Goal: Complete application form

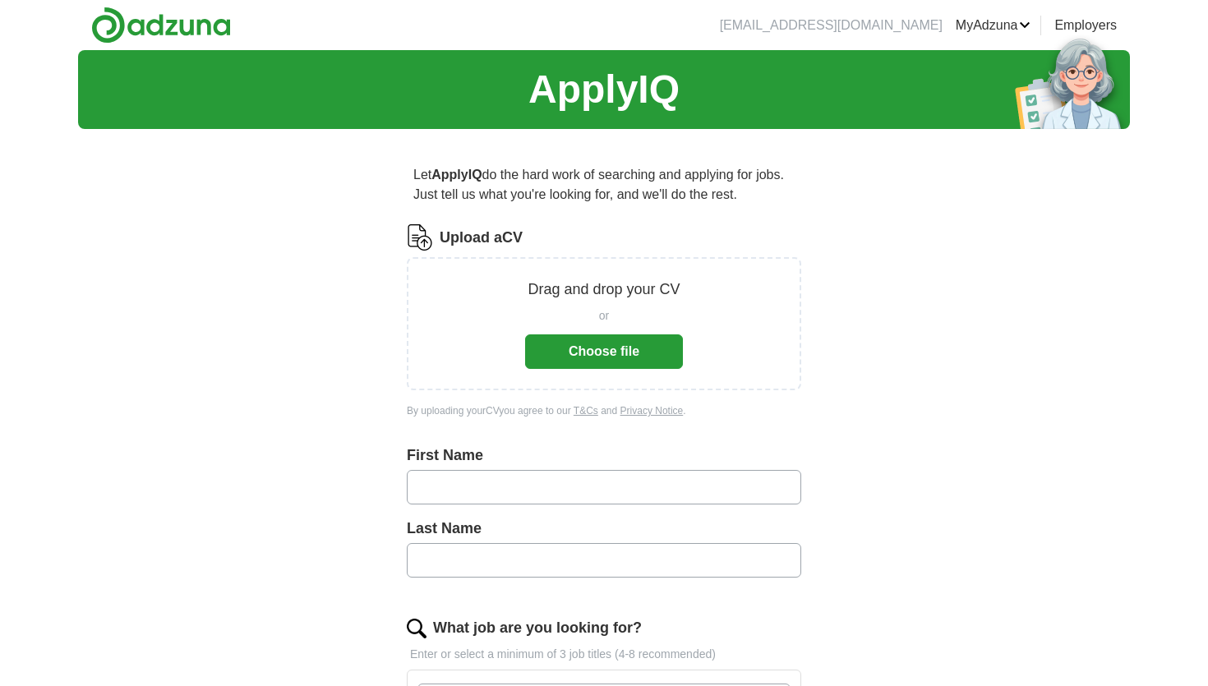
click at [663, 356] on button "Choose file" at bounding box center [604, 352] width 158 height 35
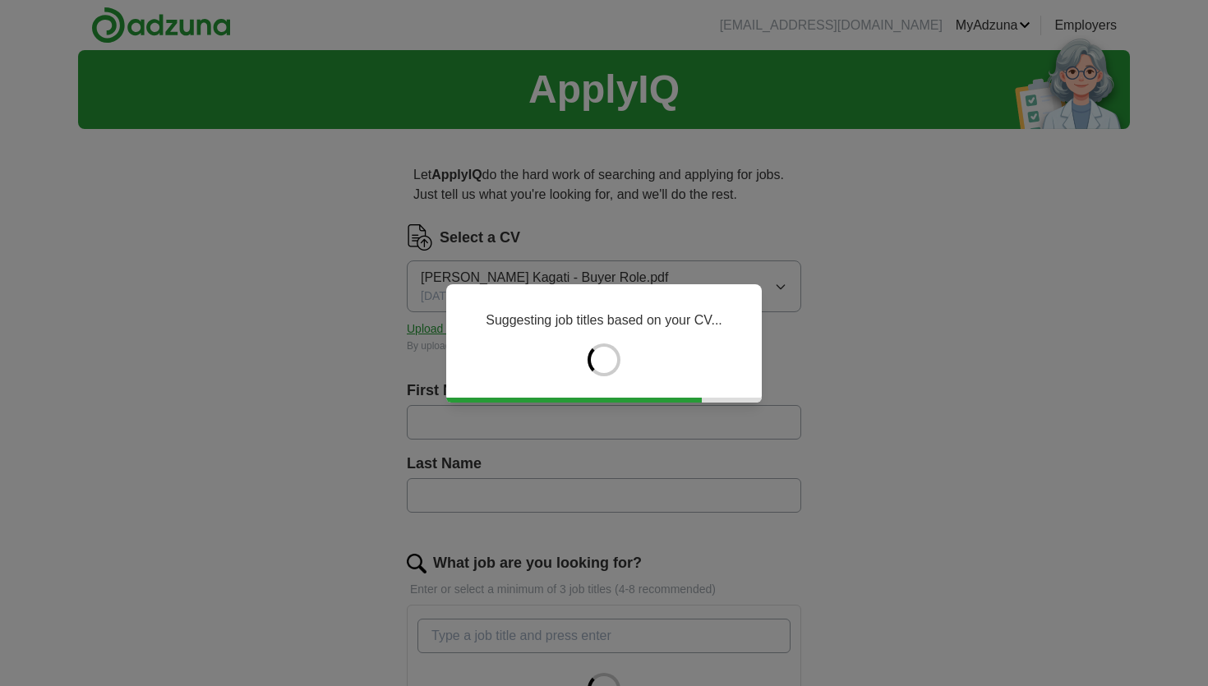
type input "******"
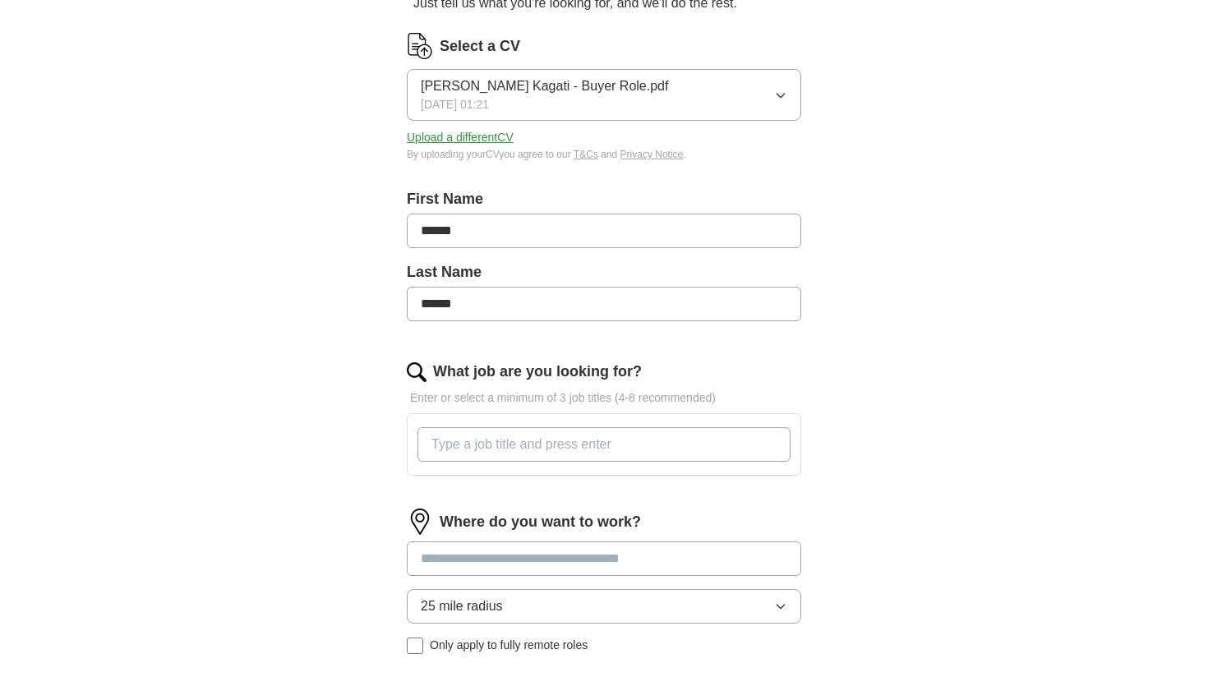
scroll to position [314, 0]
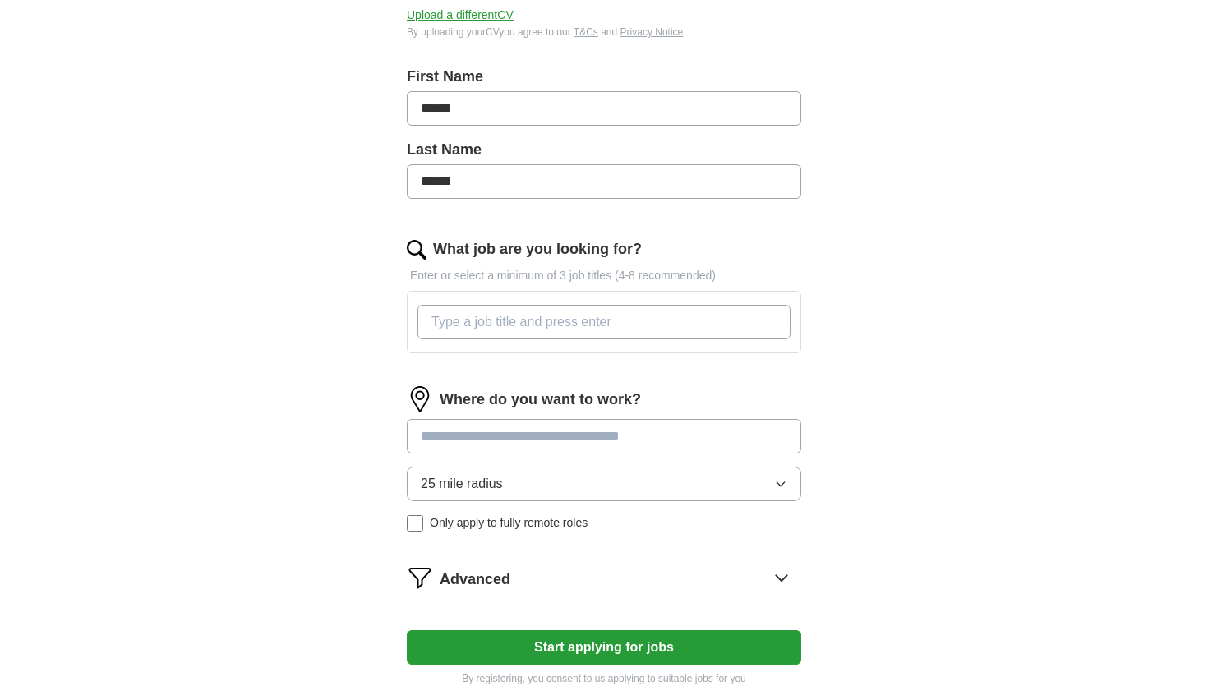
click at [469, 322] on input "What job are you looking for?" at bounding box center [604, 322] width 373 height 35
click at [464, 320] on input "What job are you looking for?" at bounding box center [604, 322] width 373 height 35
click at [468, 436] on div "Where do you want to work? 25 mile radius Only apply to fully remote roles" at bounding box center [604, 465] width 395 height 159
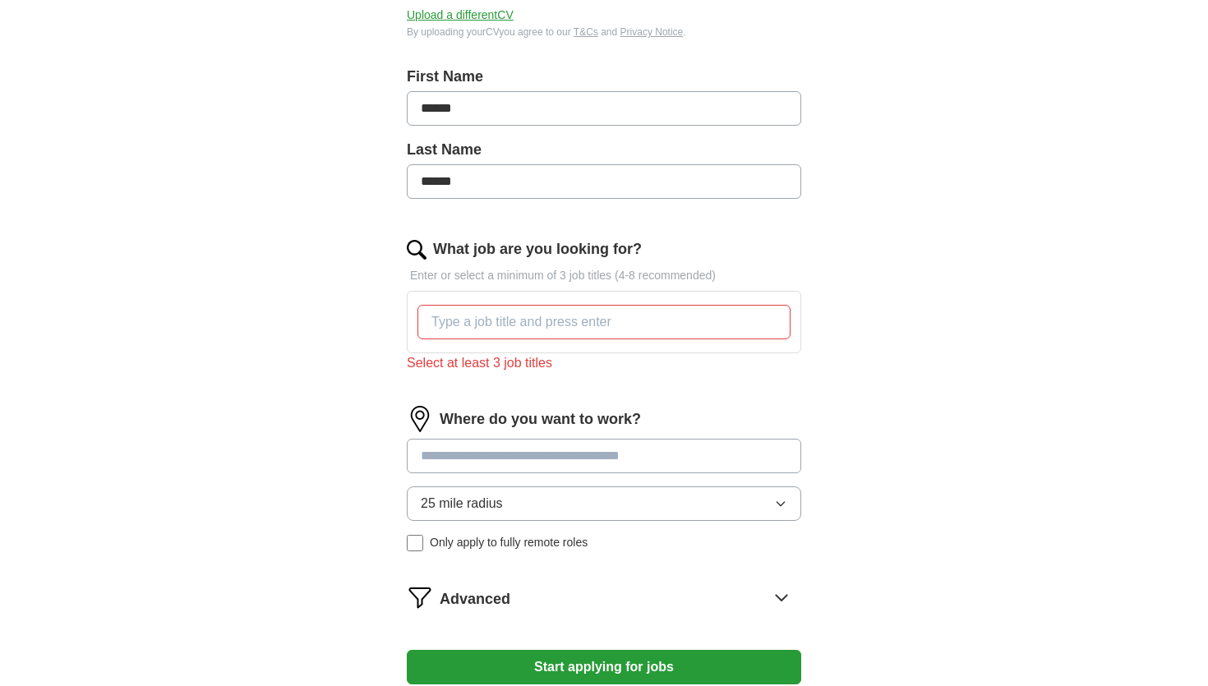
click at [459, 392] on form "Select a CV [PERSON_NAME] Kagati - Buyer Role.pdf [DATE] 01:21 Upload a differe…" at bounding box center [604, 308] width 395 height 796
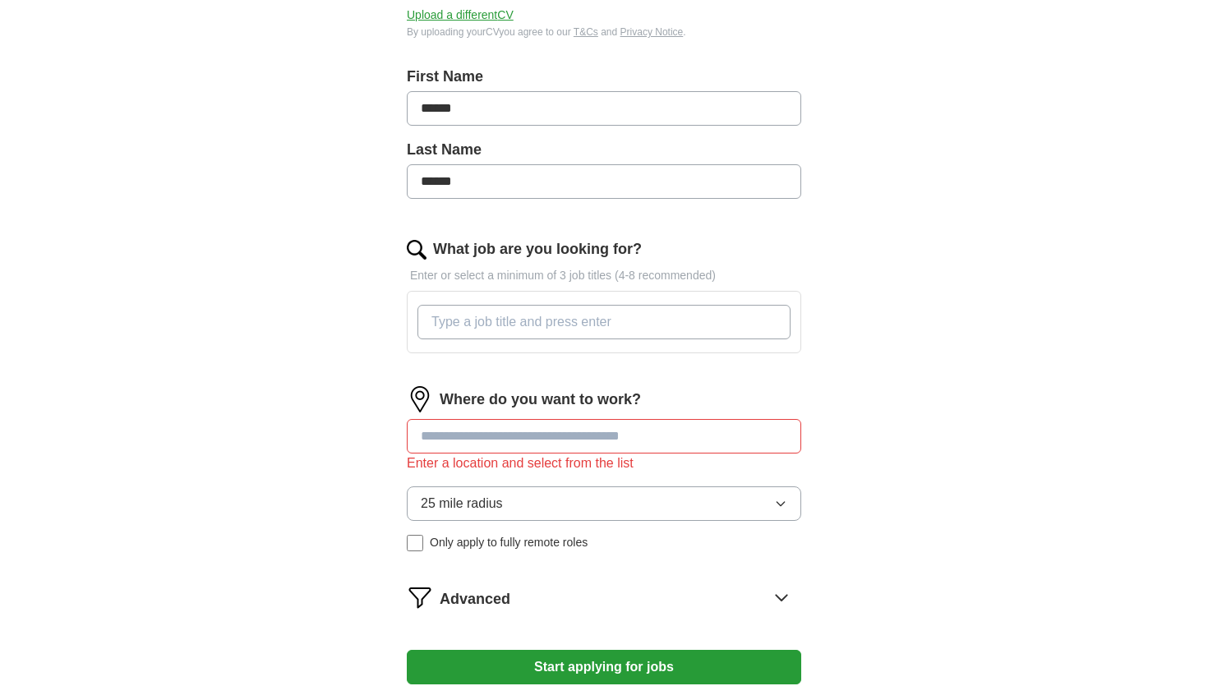
click at [453, 321] on input "What job are you looking for?" at bounding box center [604, 322] width 373 height 35
click at [412, 538] on div "25 mile radius Only apply to fully remote roles" at bounding box center [604, 519] width 395 height 65
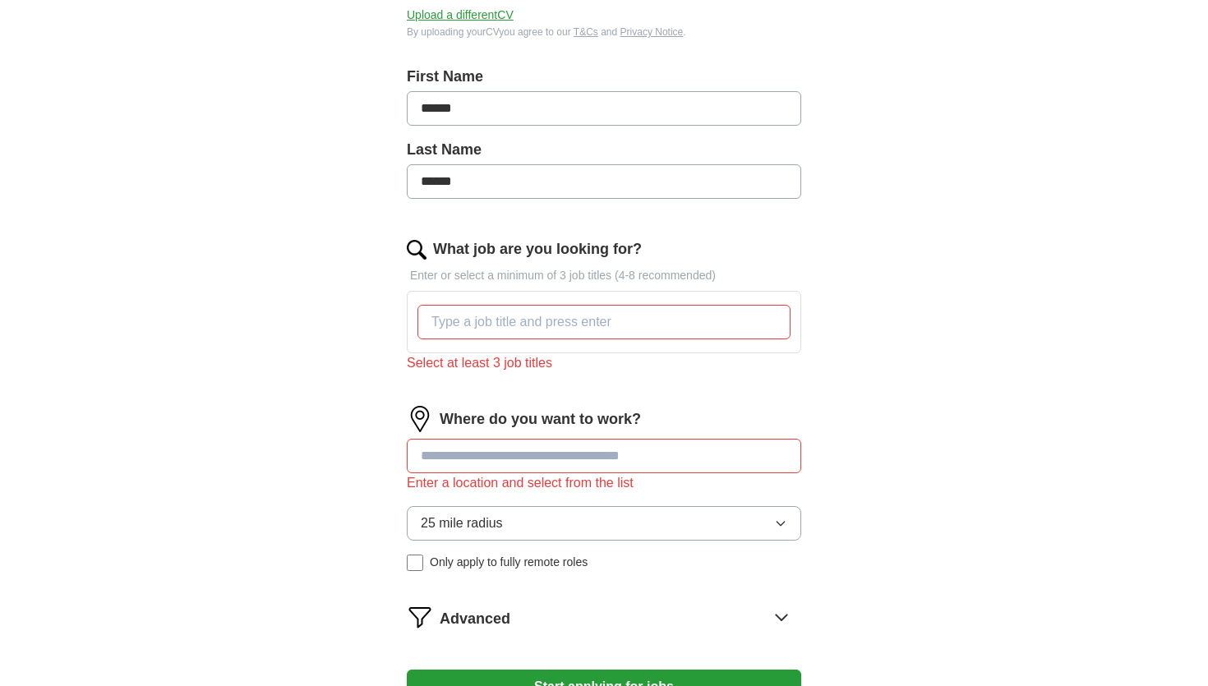
click at [441, 461] on input at bounding box center [604, 456] width 395 height 35
click at [524, 317] on input "What job are you looking for?" at bounding box center [604, 322] width 373 height 35
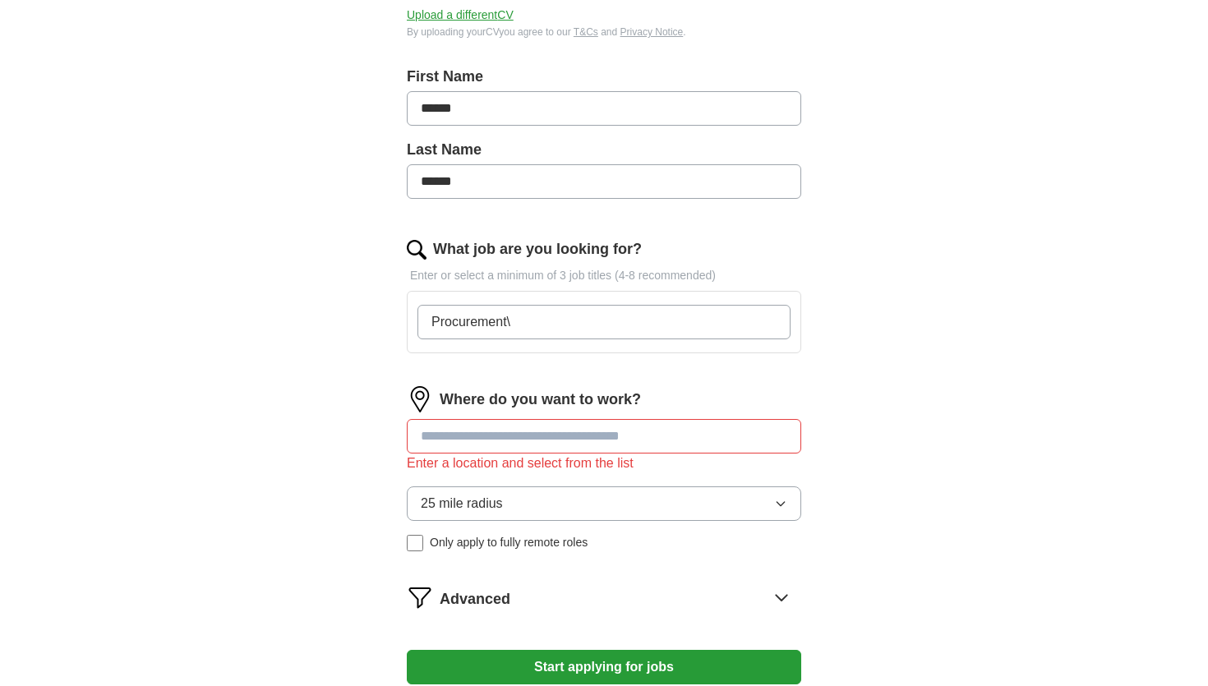
type input "Procurement"
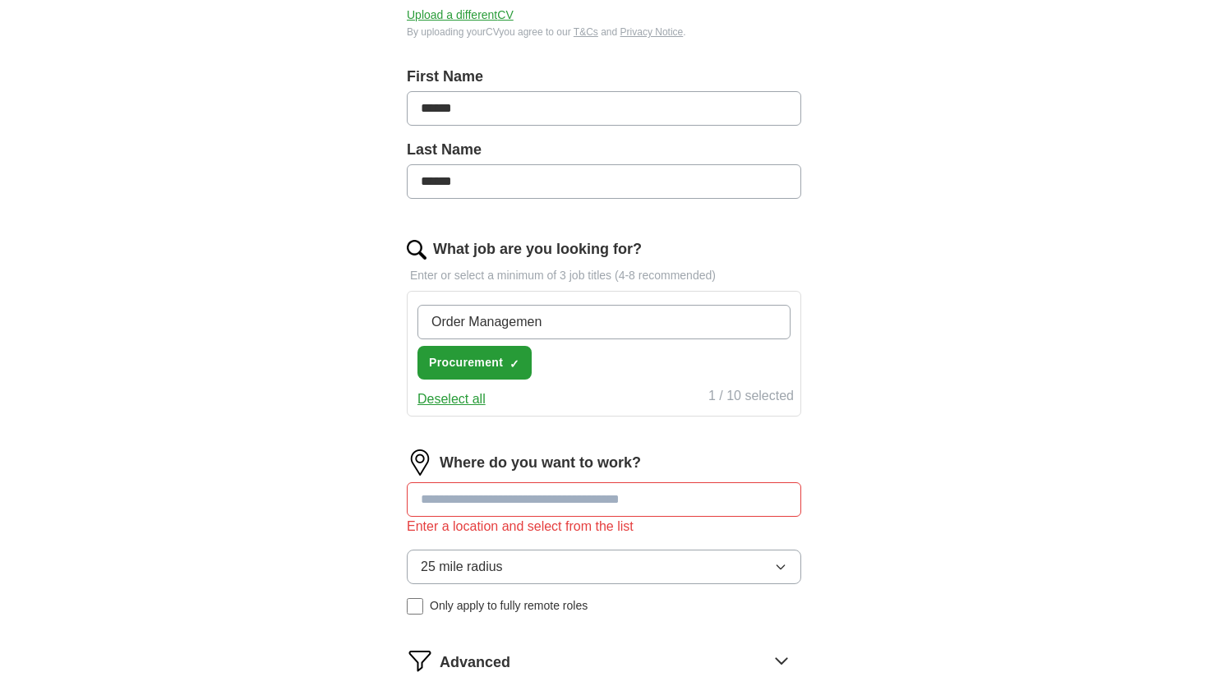
type input "Order Management"
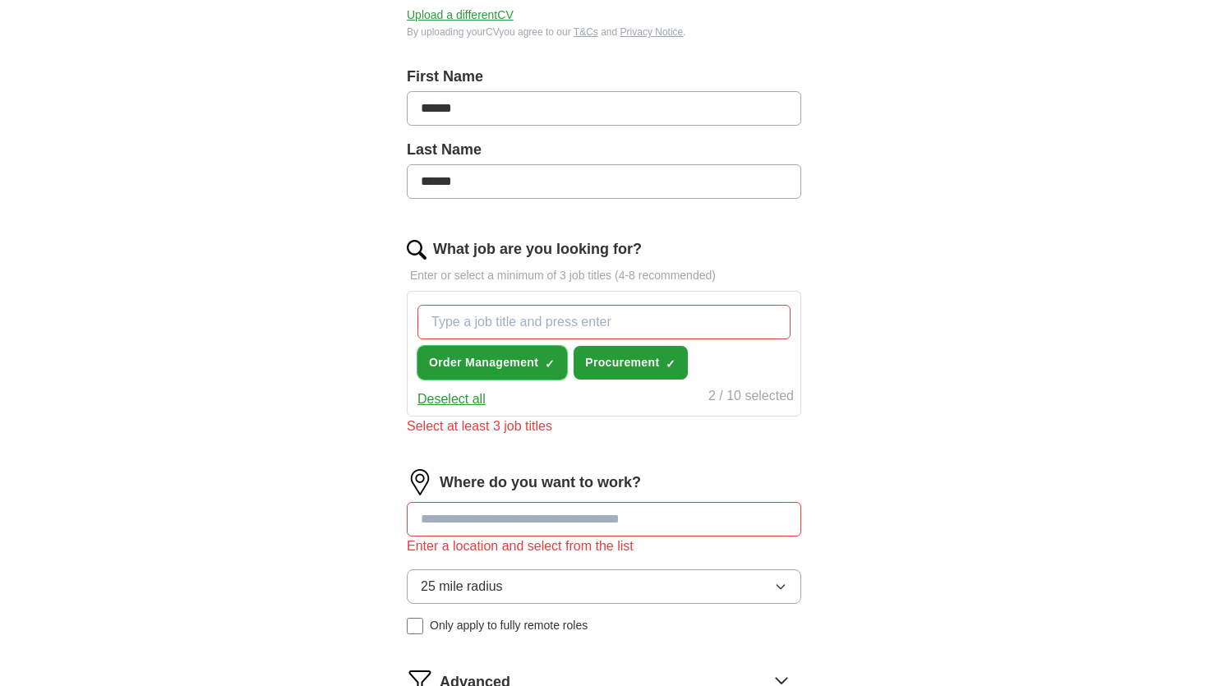
click at [544, 374] on button "Order Management ✓ ×" at bounding box center [493, 363] width 150 height 34
click at [552, 362] on span "+" at bounding box center [551, 363] width 10 height 13
click at [503, 326] on input "What job are you looking for?" at bounding box center [604, 322] width 373 height 35
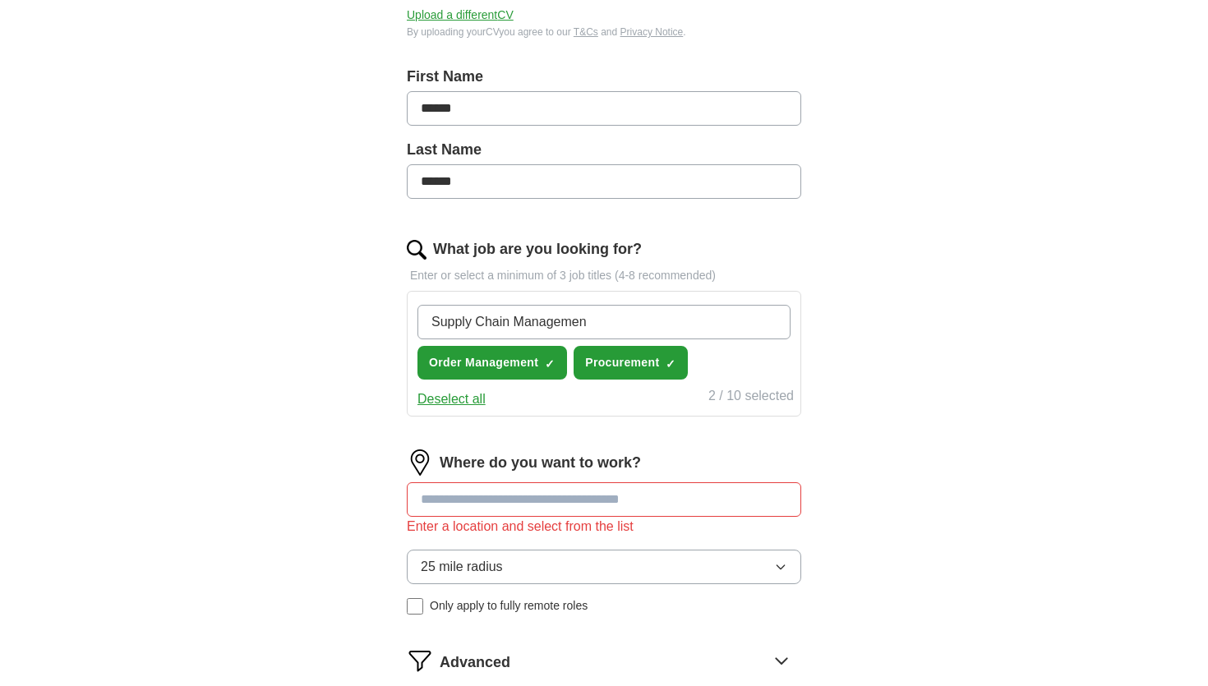
type input "Supply Chain Management"
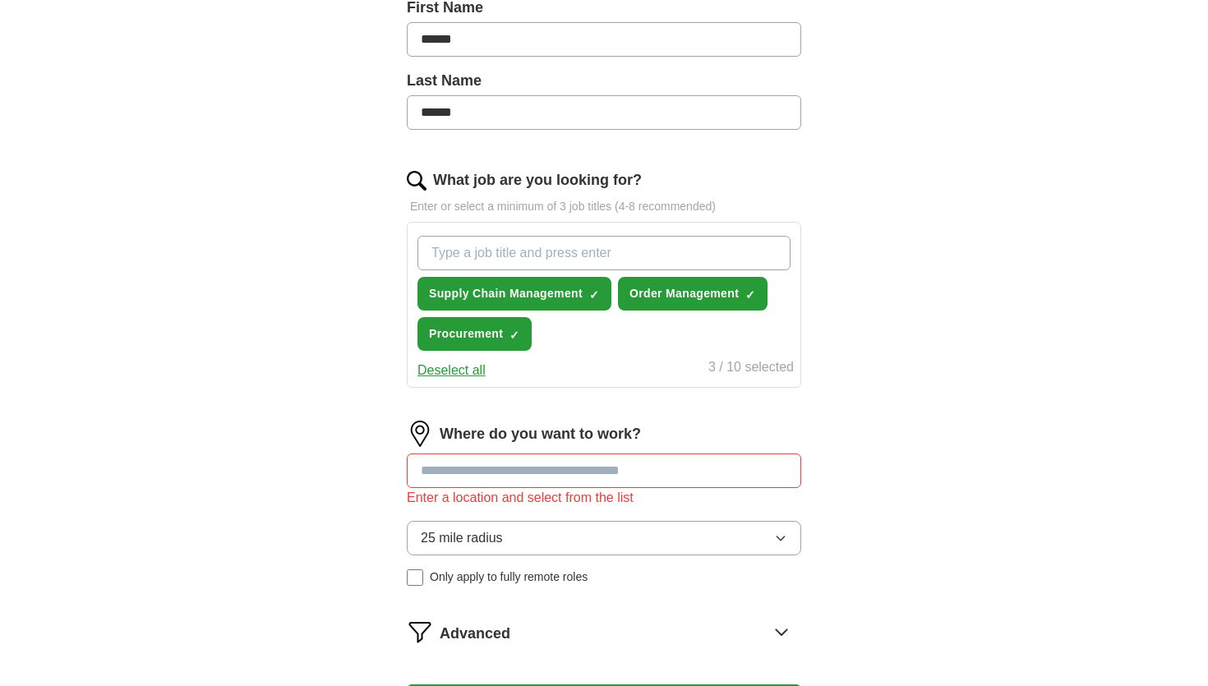
scroll to position [407, 0]
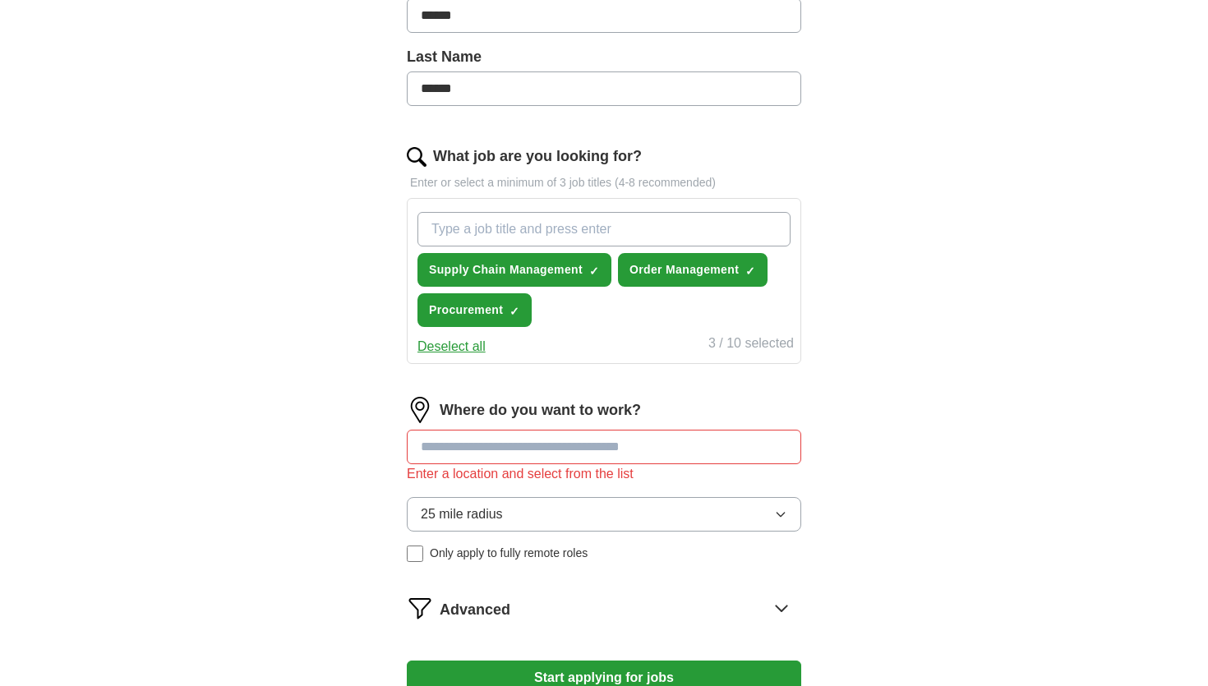
click at [598, 438] on input at bounding box center [604, 447] width 395 height 35
type input "*"
type input "*****"
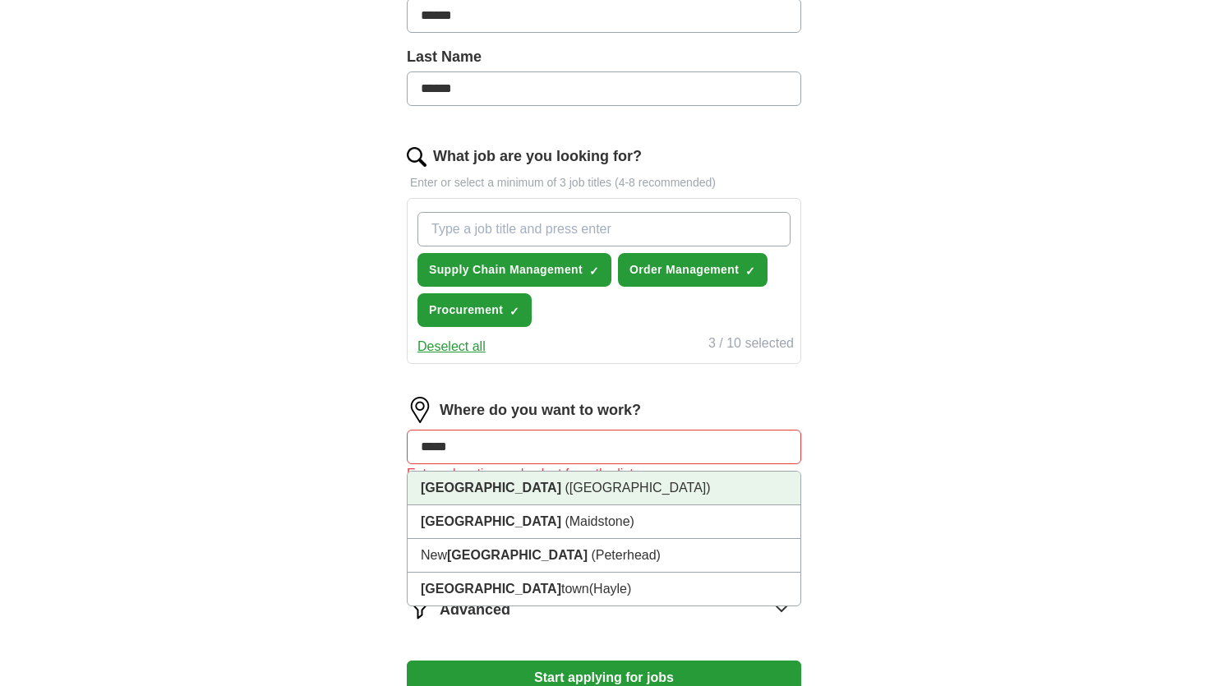
click at [564, 481] on li "[GEOGRAPHIC_DATA] ([GEOGRAPHIC_DATA])" at bounding box center [604, 489] width 393 height 34
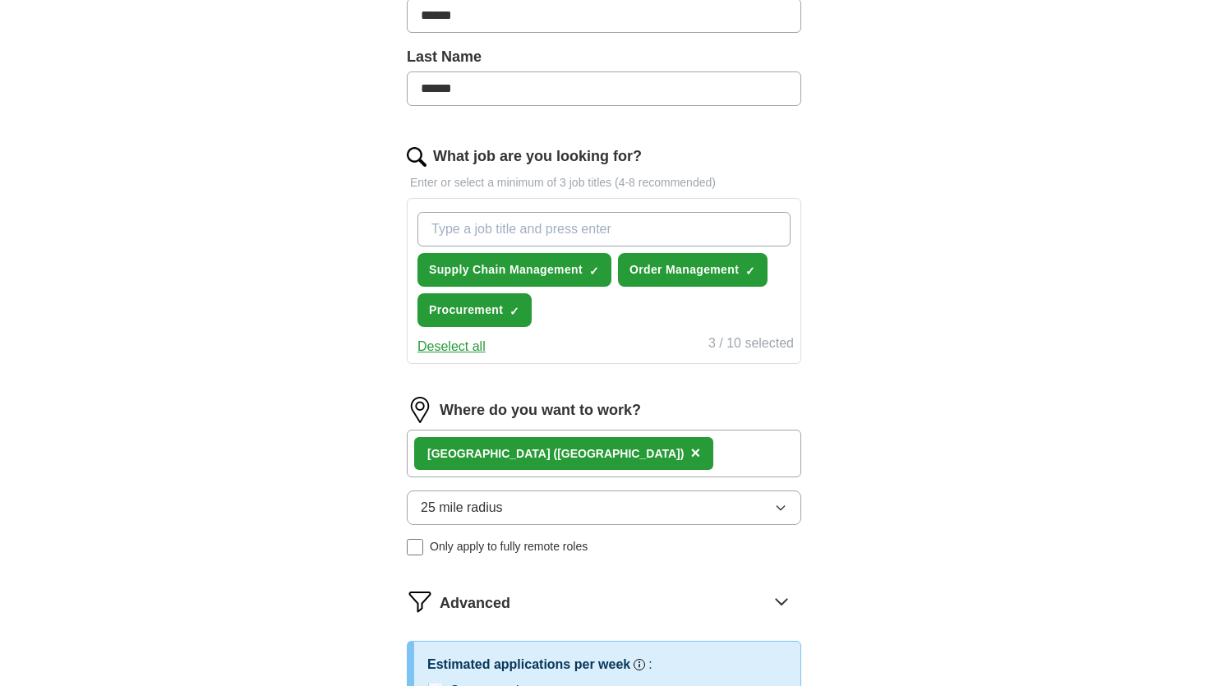
click at [619, 449] on div "[GEOGRAPHIC_DATA] ([GEOGRAPHIC_DATA]) ×" at bounding box center [604, 454] width 395 height 48
click at [612, 452] on div "[GEOGRAPHIC_DATA] ([GEOGRAPHIC_DATA]) ×" at bounding box center [604, 454] width 395 height 48
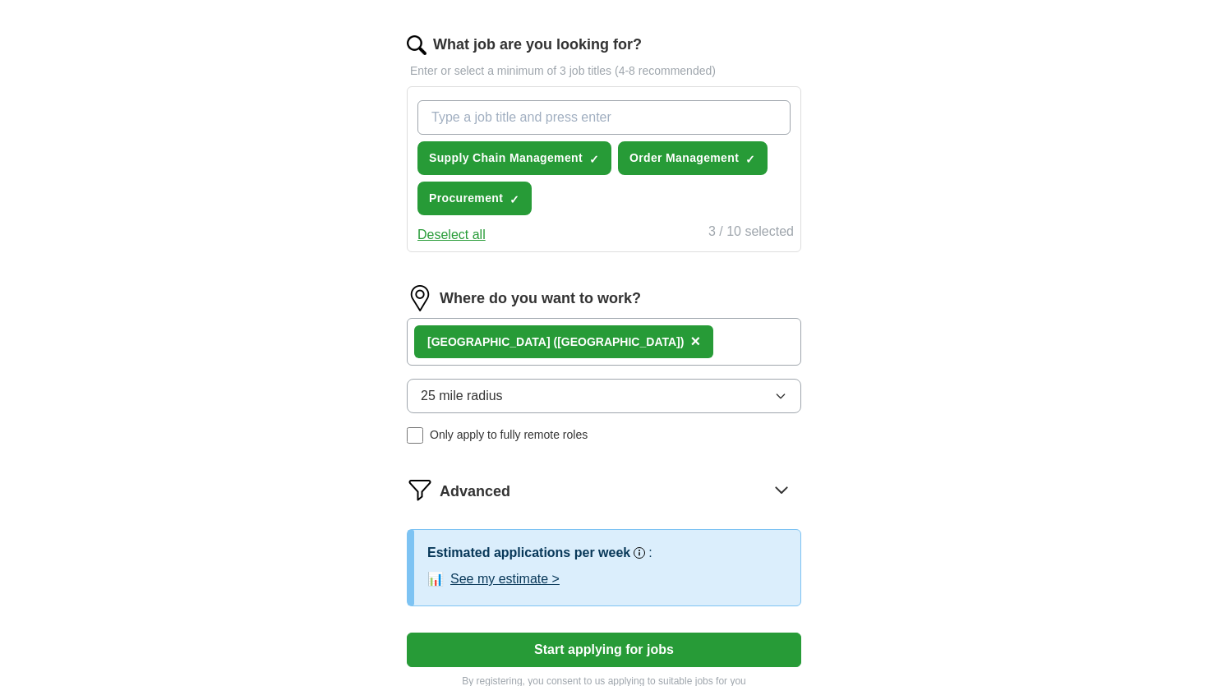
scroll to position [527, 0]
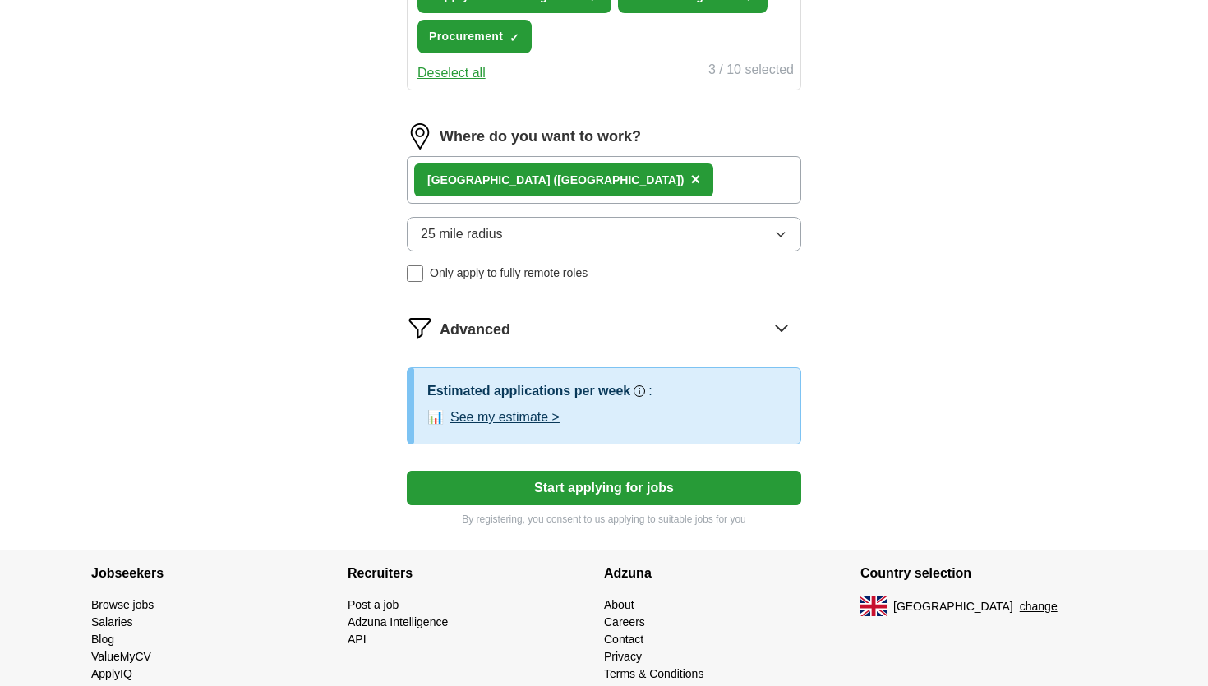
click at [487, 484] on button "Start applying for jobs" at bounding box center [604, 488] width 395 height 35
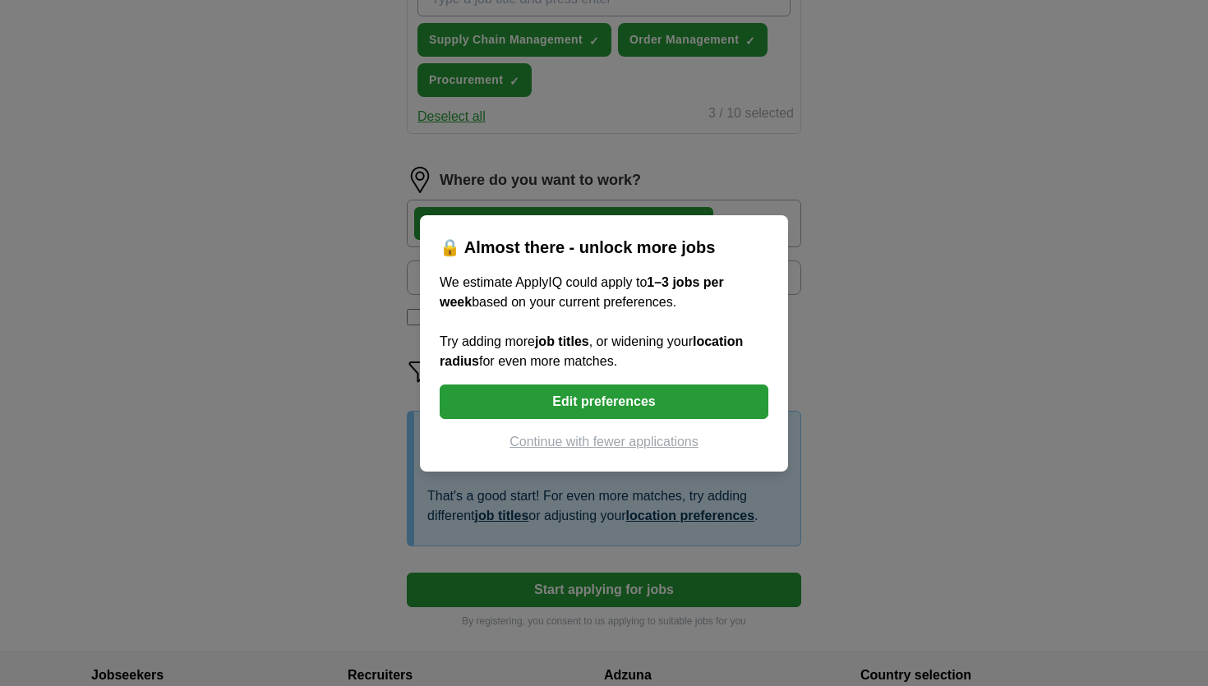
scroll to position [681, 0]
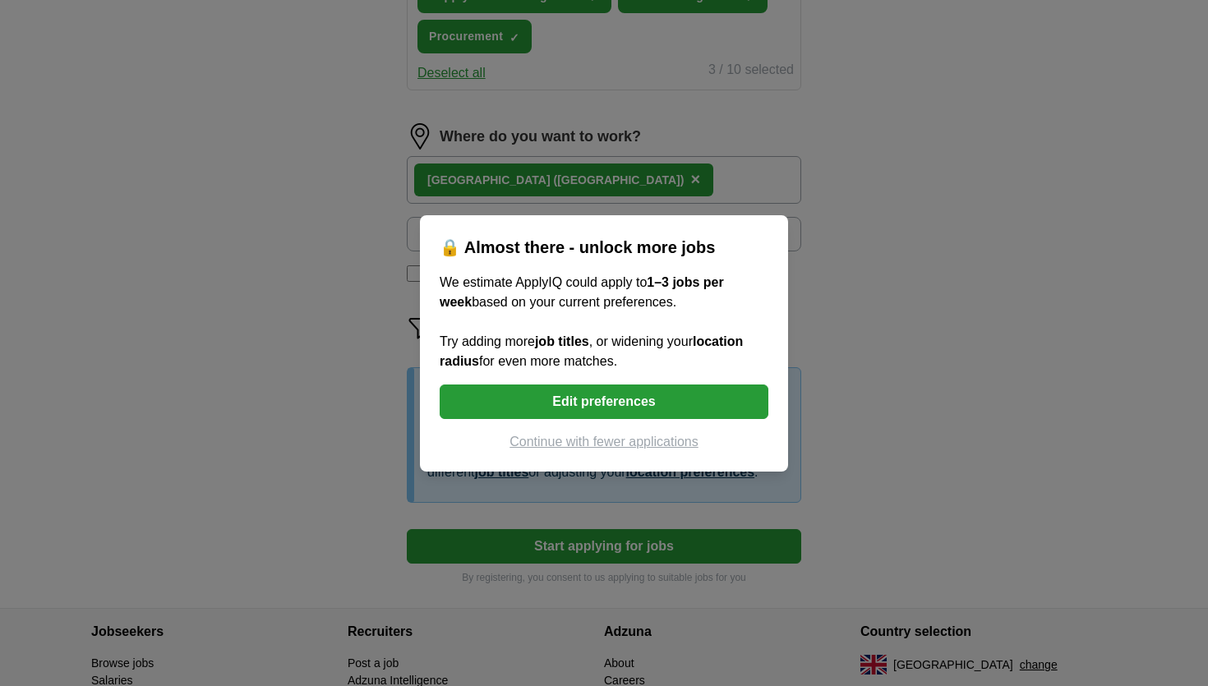
click at [545, 441] on button "Continue with fewer applications" at bounding box center [604, 442] width 329 height 20
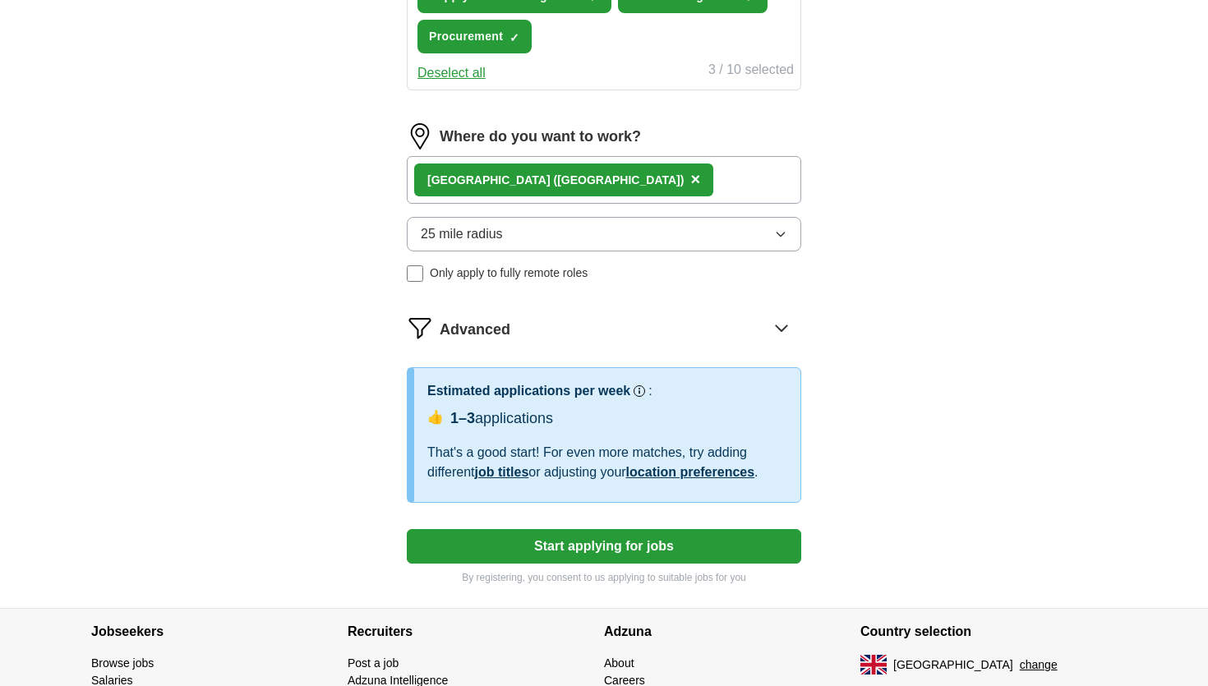
select select "**"
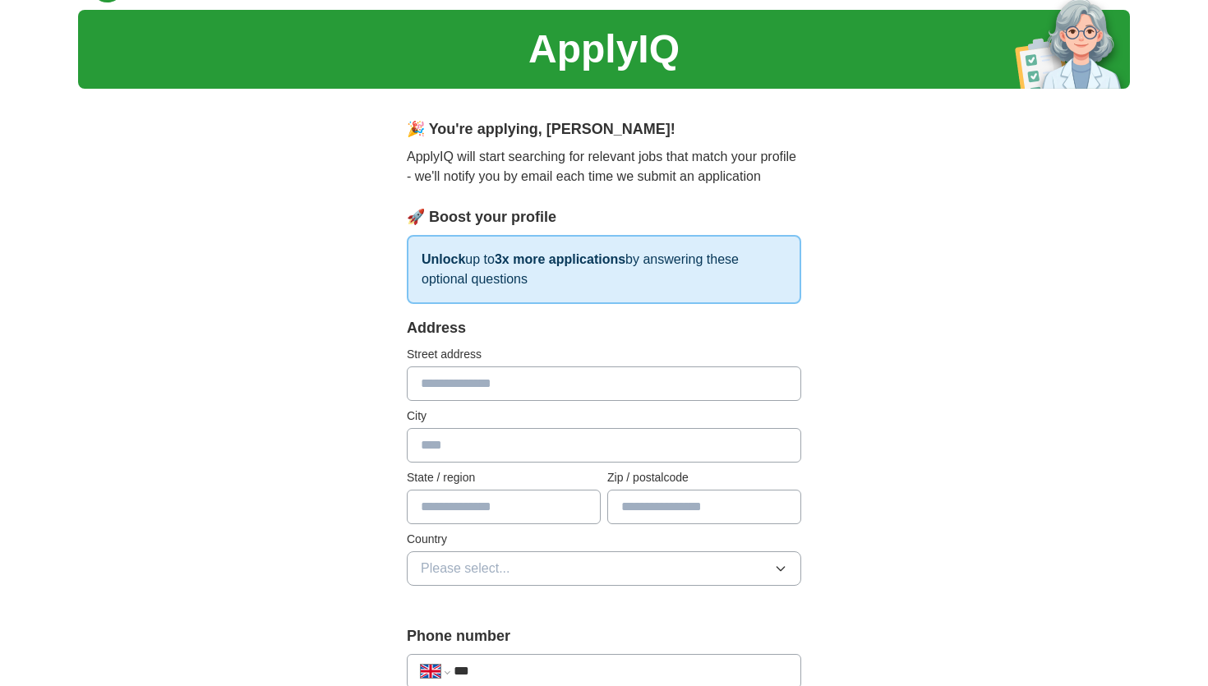
scroll to position [0, 0]
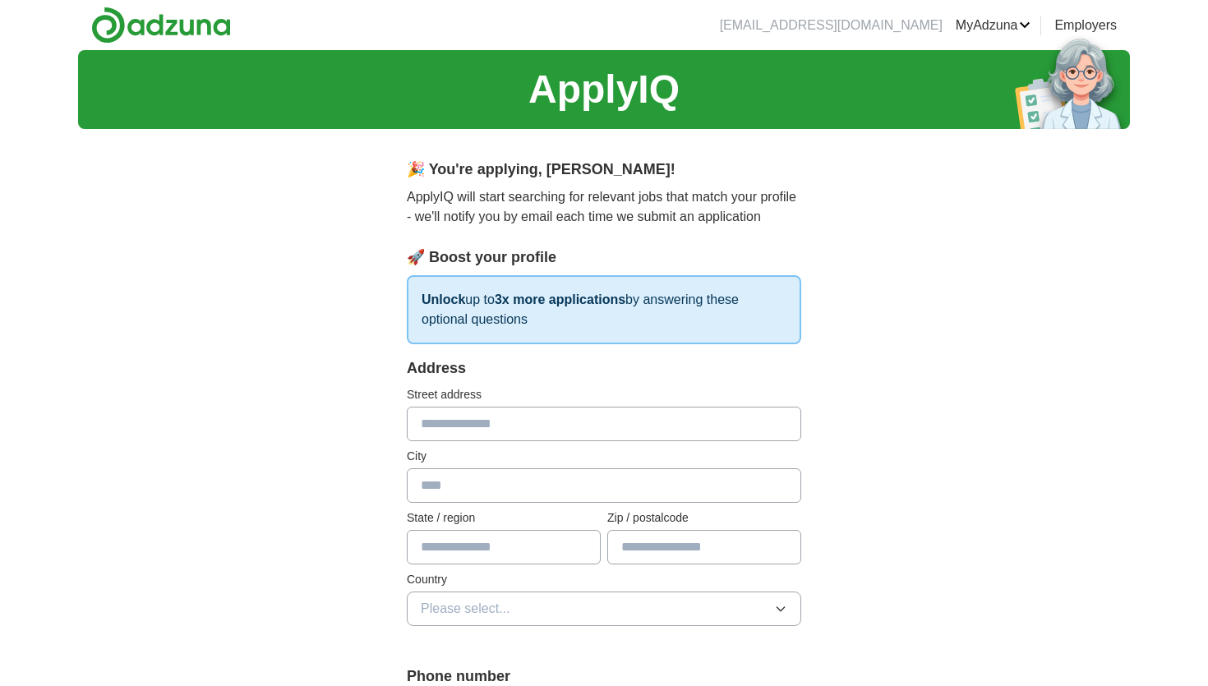
click at [530, 418] on input "text" at bounding box center [604, 424] width 395 height 35
type input "**********"
type input "*****"
type input "*********"
type input "*******"
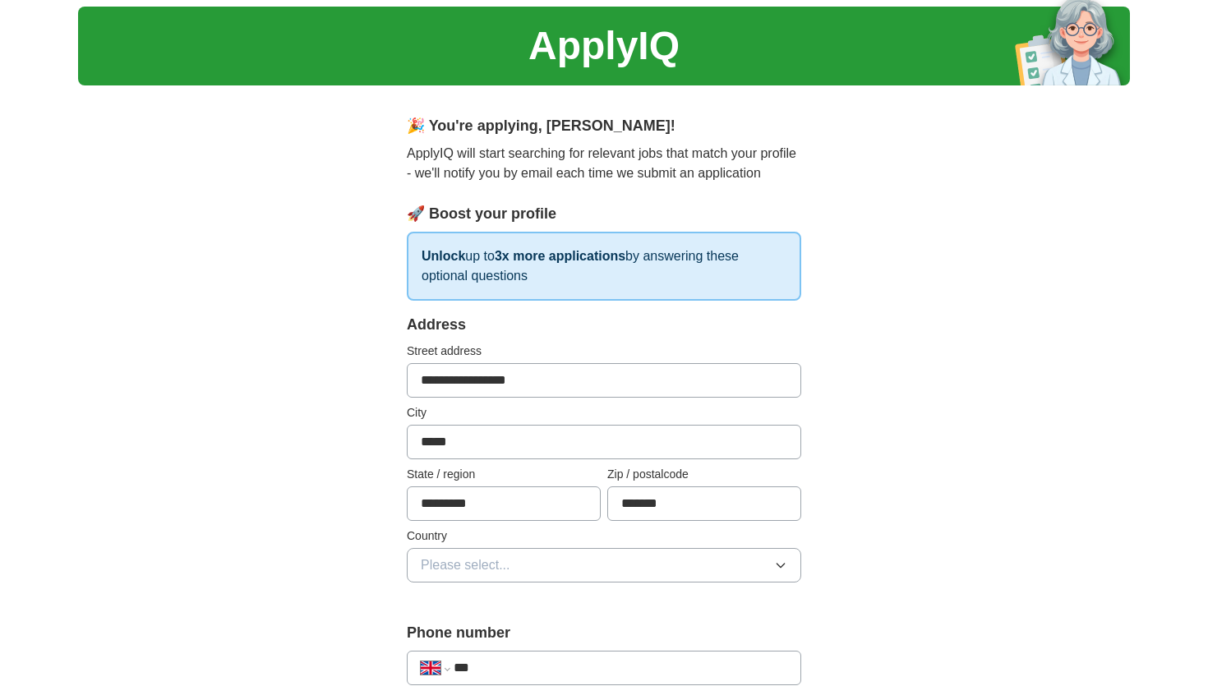
scroll to position [96, 0]
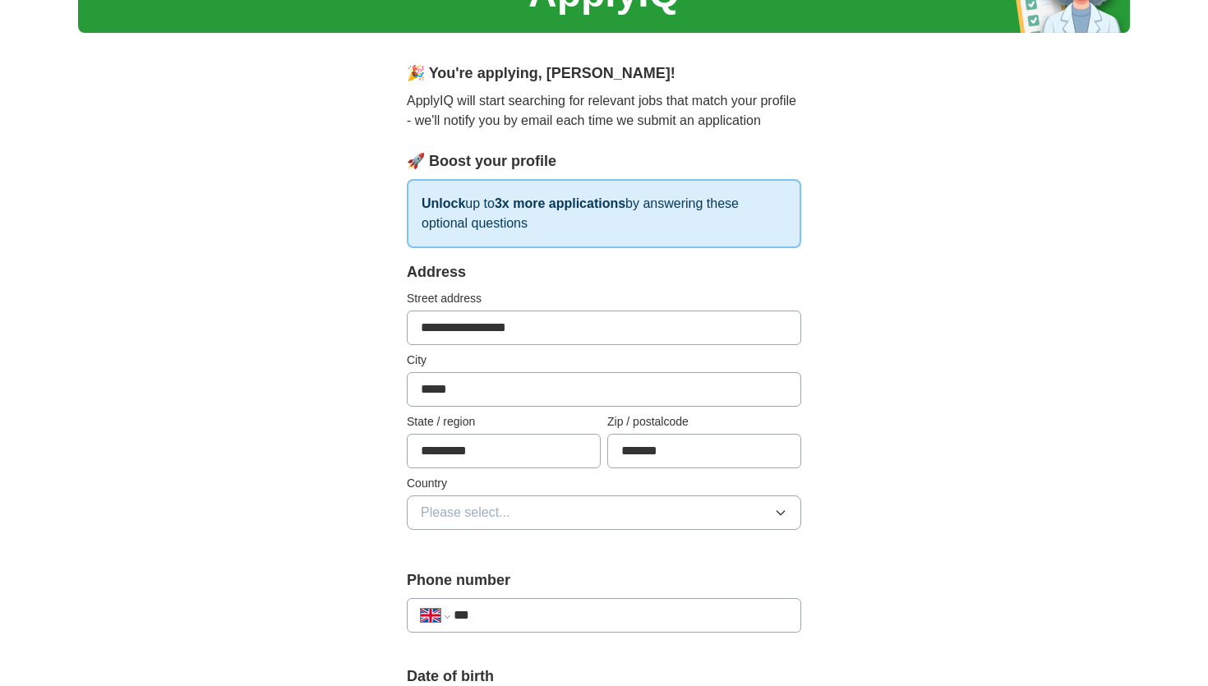
click at [554, 518] on button "Please select..." at bounding box center [604, 513] width 395 height 35
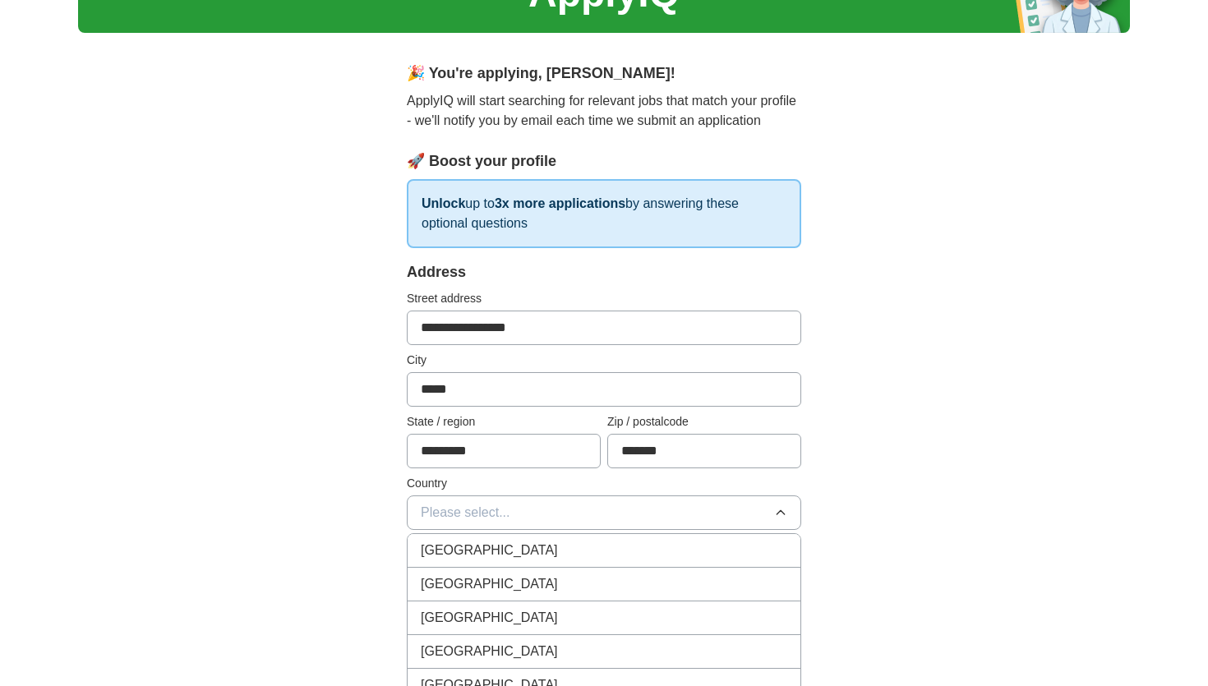
click at [547, 556] on div "[GEOGRAPHIC_DATA]" at bounding box center [604, 551] width 367 height 20
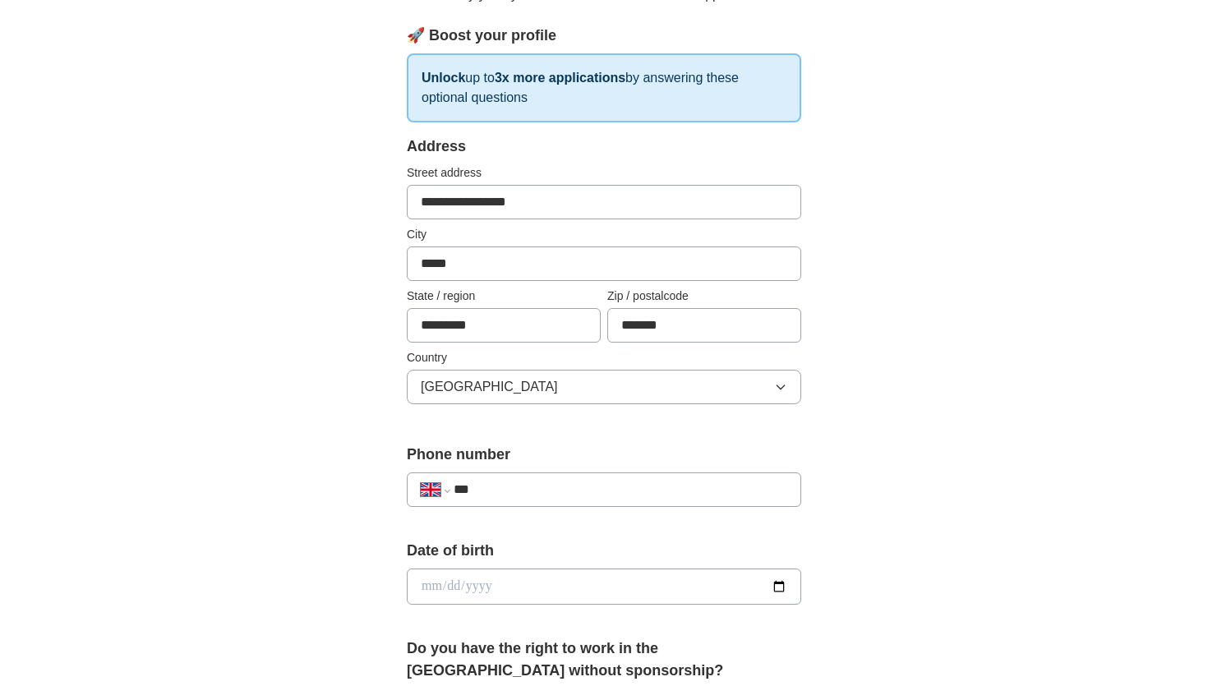
scroll to position [263, 0]
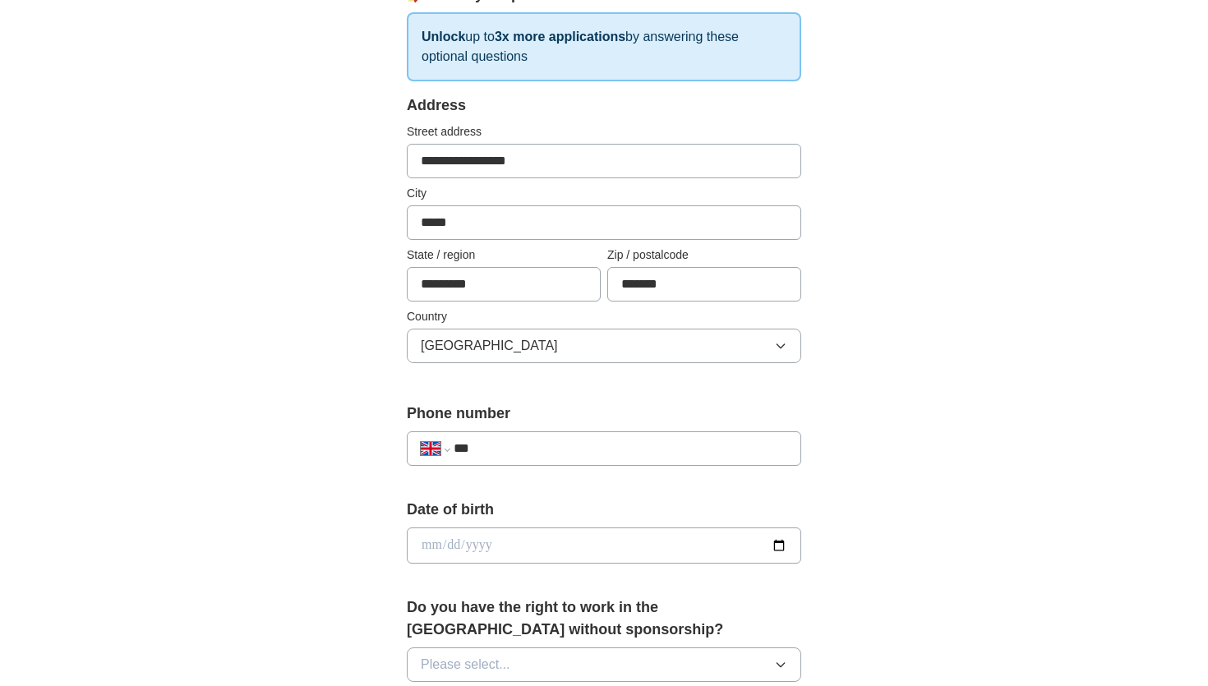
click at [526, 446] on input "***" at bounding box center [621, 449] width 334 height 20
type input "**********"
click at [445, 556] on input "date" at bounding box center [604, 546] width 395 height 36
click at [780, 544] on input "date" at bounding box center [604, 546] width 395 height 36
type input "**********"
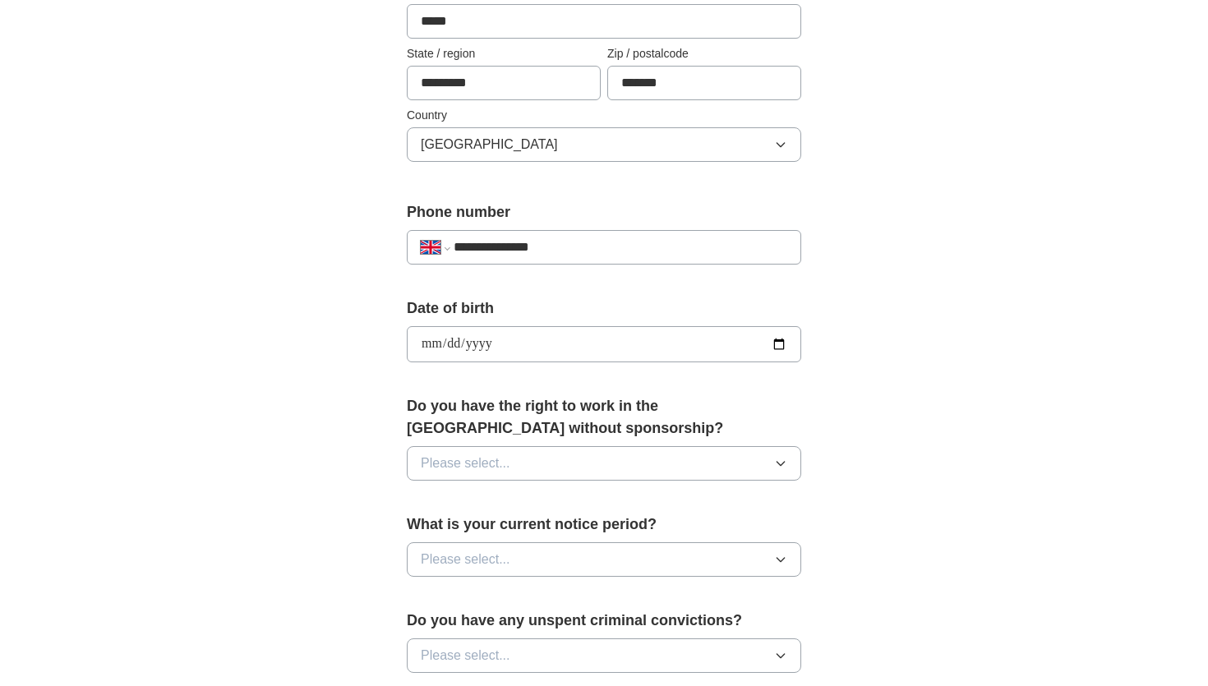
scroll to position [478, 0]
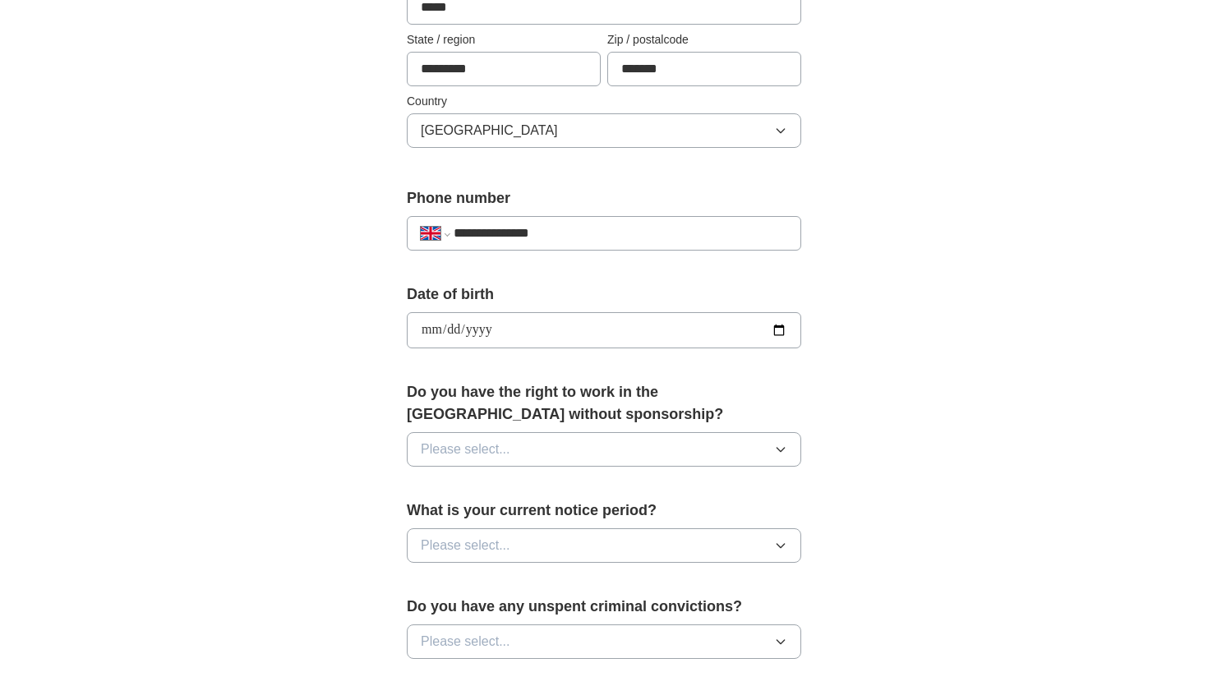
click at [506, 449] on span "Please select..." at bounding box center [466, 450] width 90 height 20
click at [470, 515] on div "No" at bounding box center [604, 521] width 367 height 20
click at [478, 445] on button "No" at bounding box center [604, 449] width 395 height 35
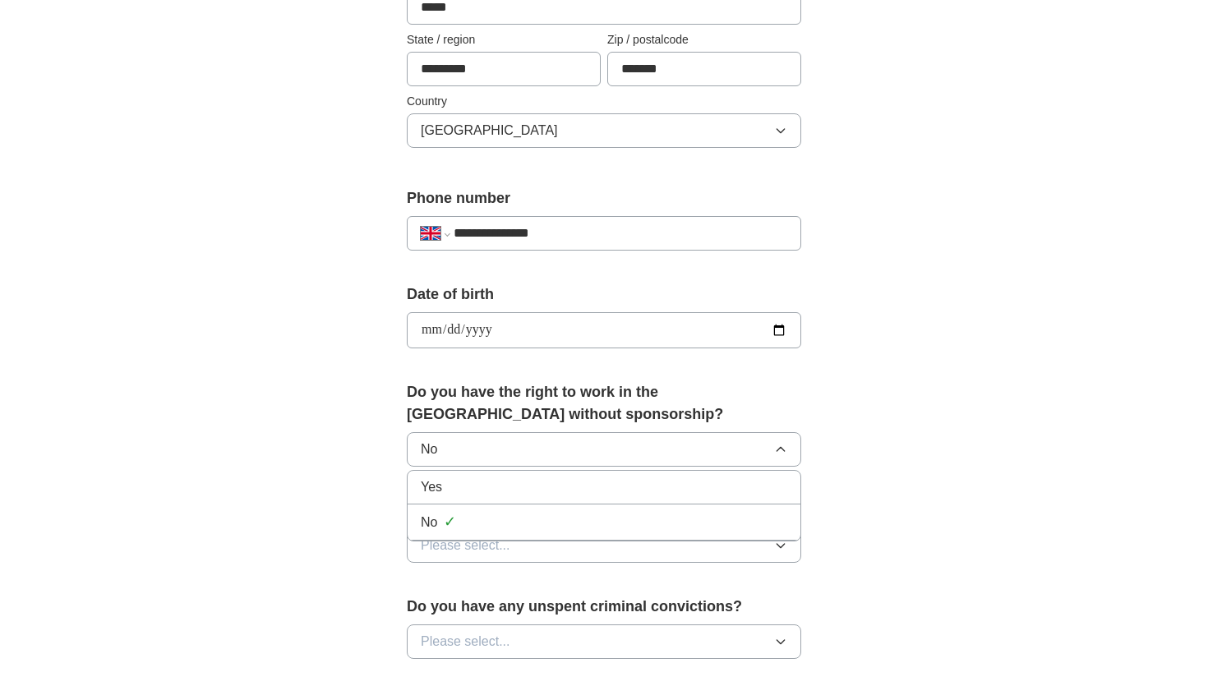
click at [469, 486] on div "Yes" at bounding box center [604, 488] width 367 height 20
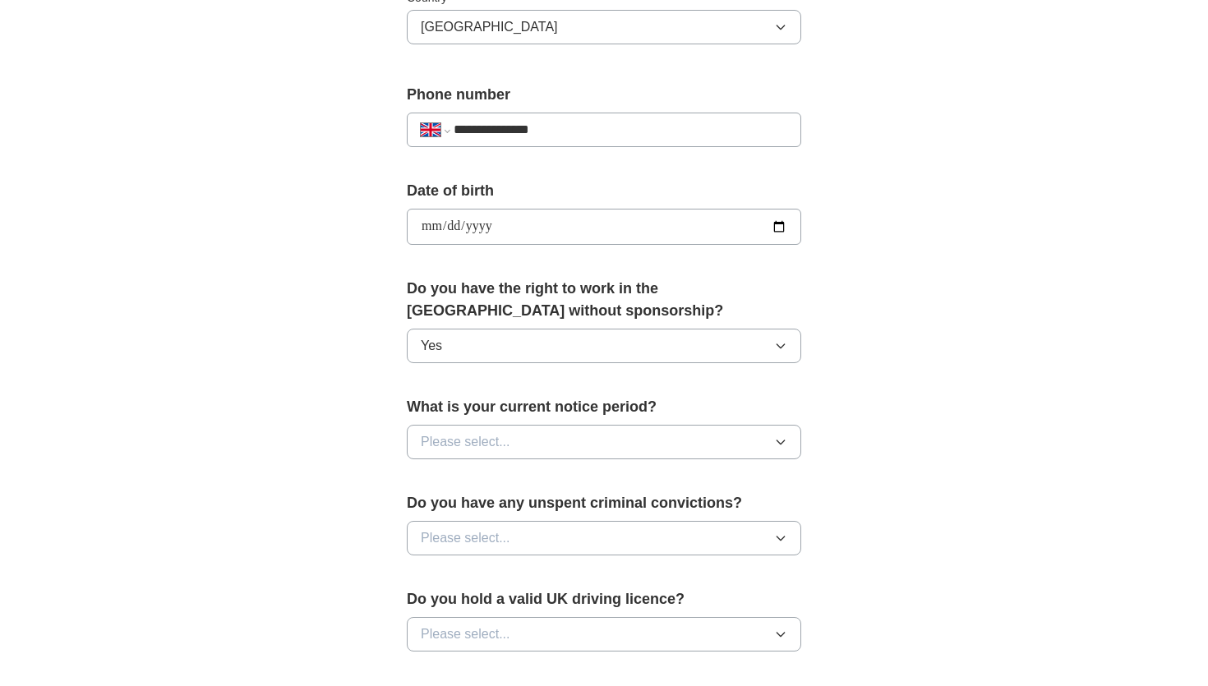
scroll to position [587, 0]
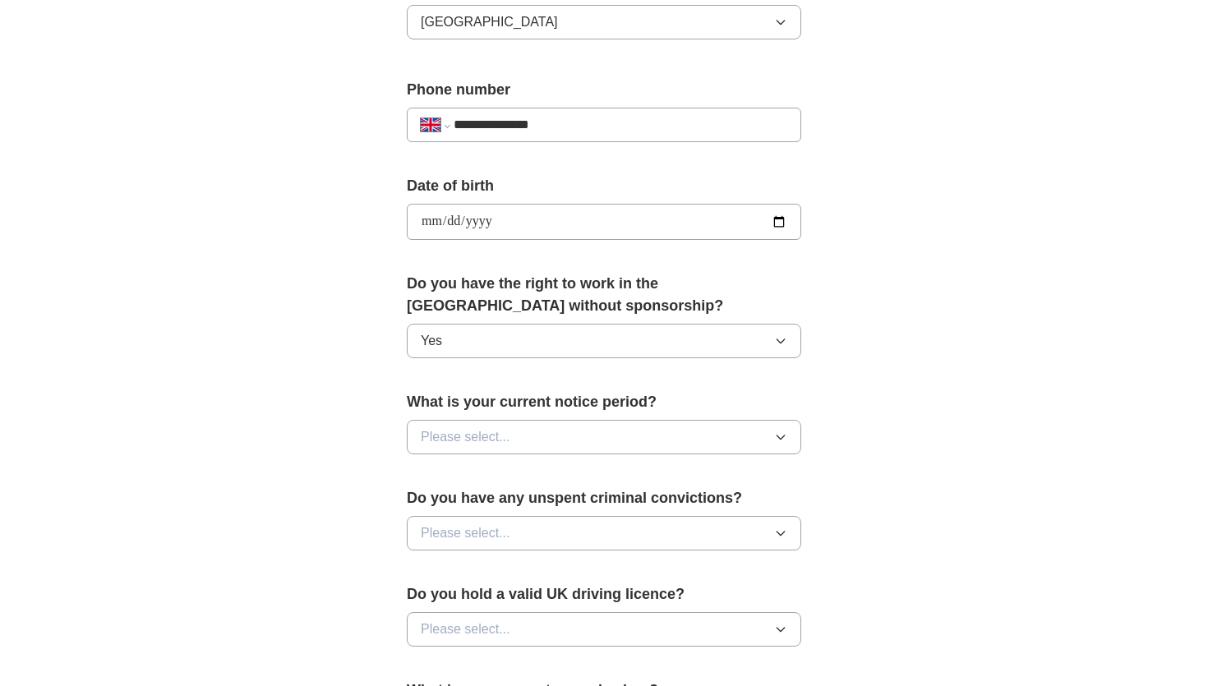
click at [511, 431] on button "Please select..." at bounding box center [604, 437] width 395 height 35
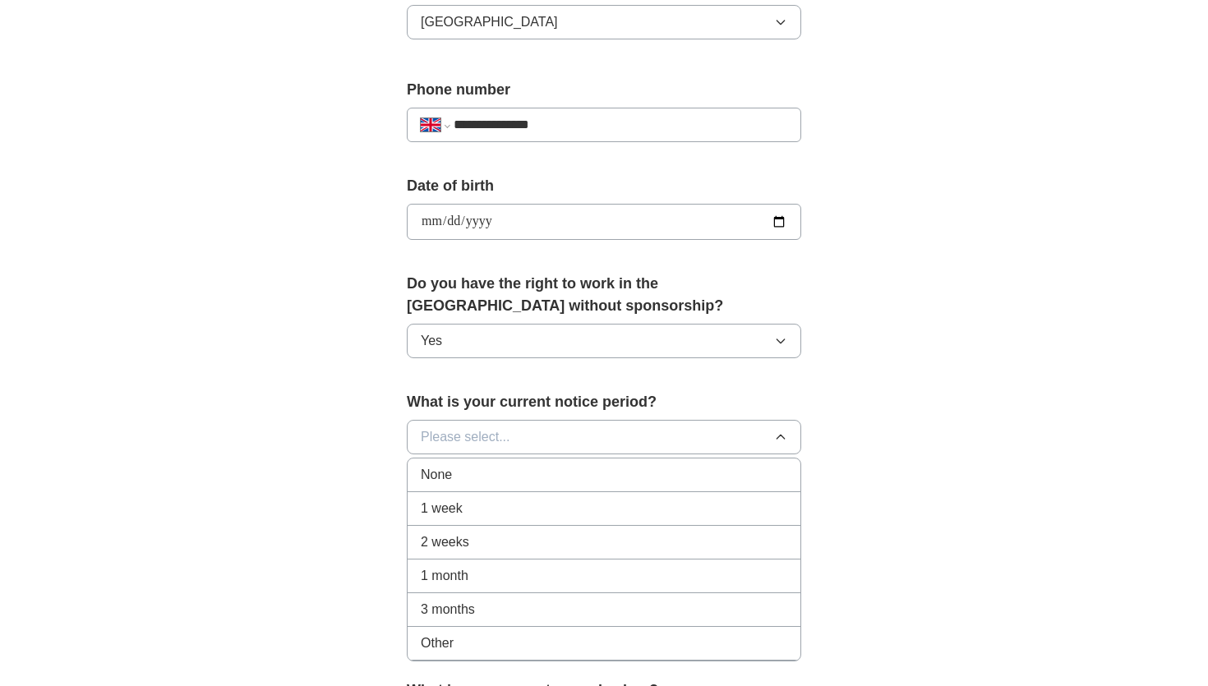
click at [473, 533] on div "2 weeks" at bounding box center [604, 543] width 367 height 20
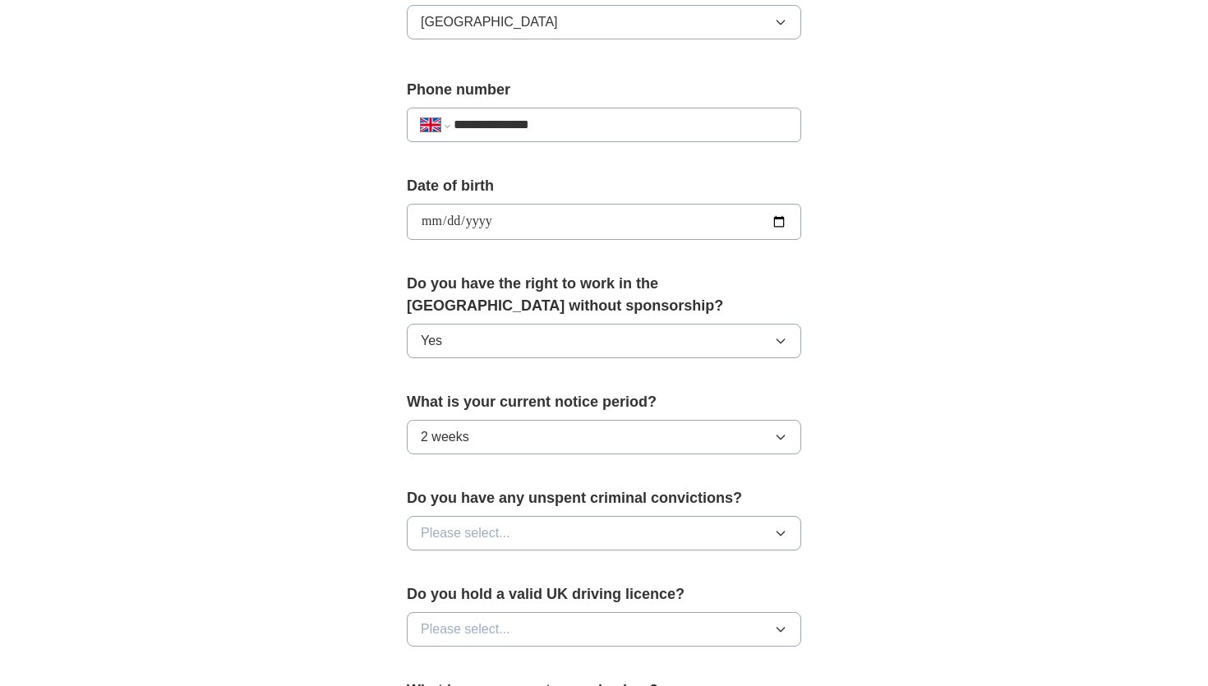
click at [489, 533] on span "Please select..." at bounding box center [466, 534] width 90 height 20
click at [464, 606] on div "No" at bounding box center [604, 605] width 367 height 20
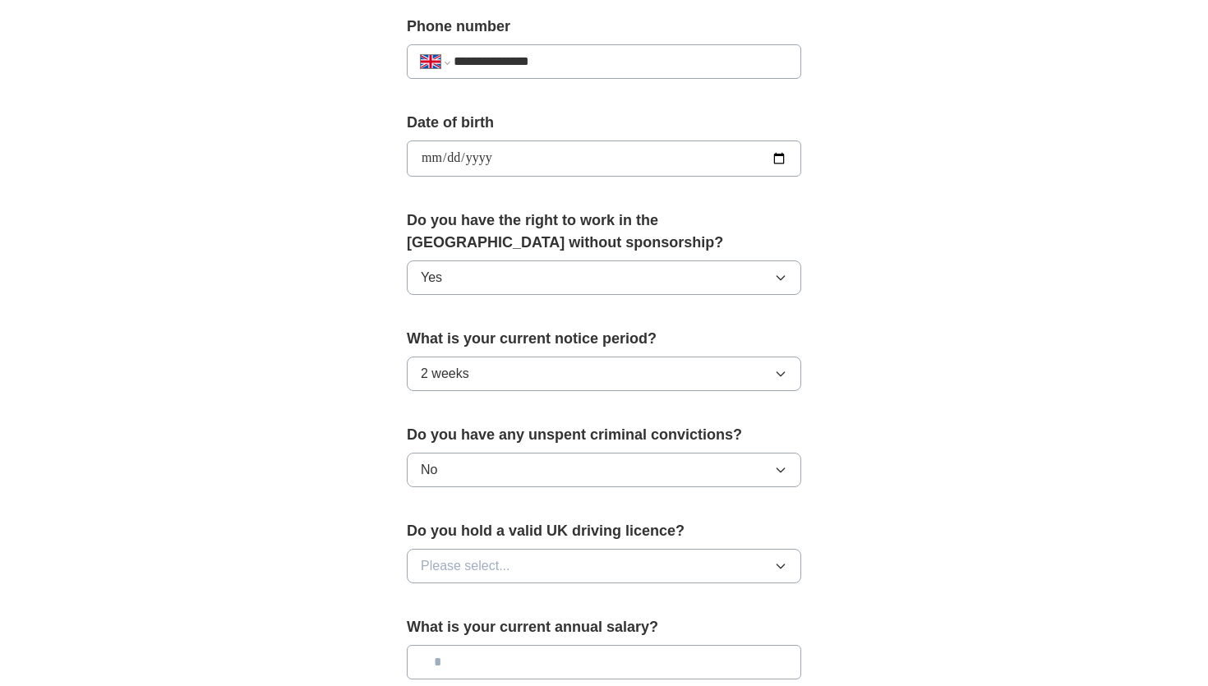
scroll to position [679, 0]
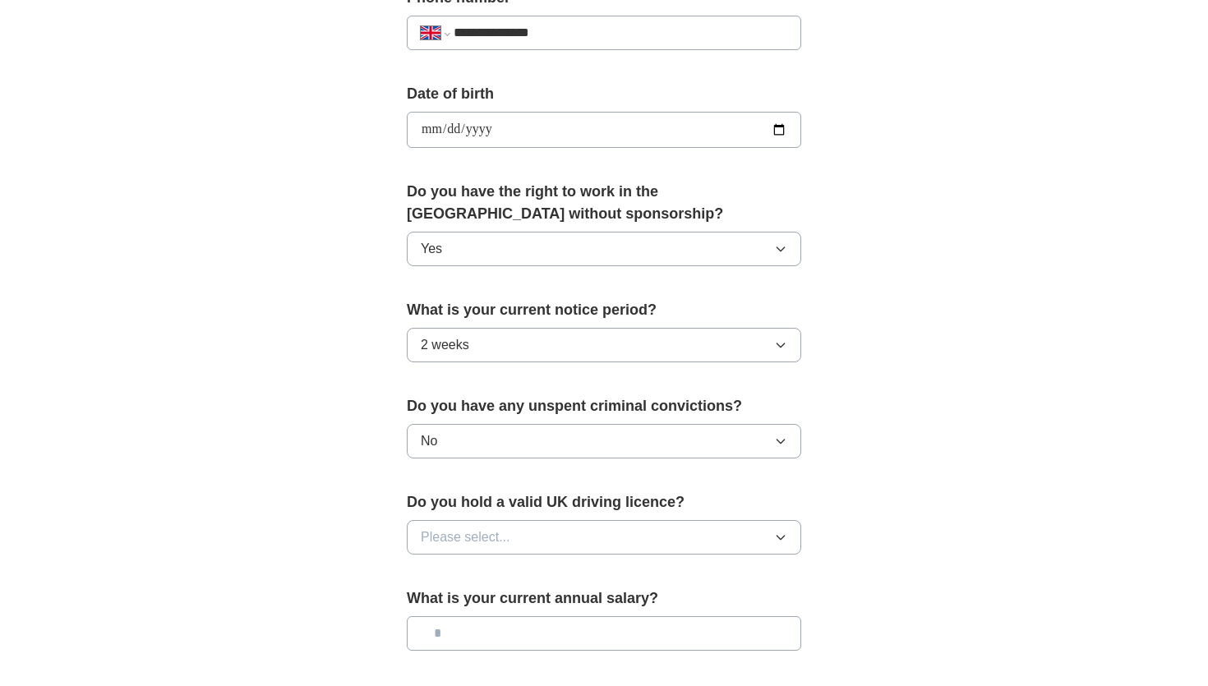
click at [490, 532] on span "Please select..." at bounding box center [466, 538] width 90 height 20
click at [477, 578] on div "Yes" at bounding box center [604, 576] width 367 height 20
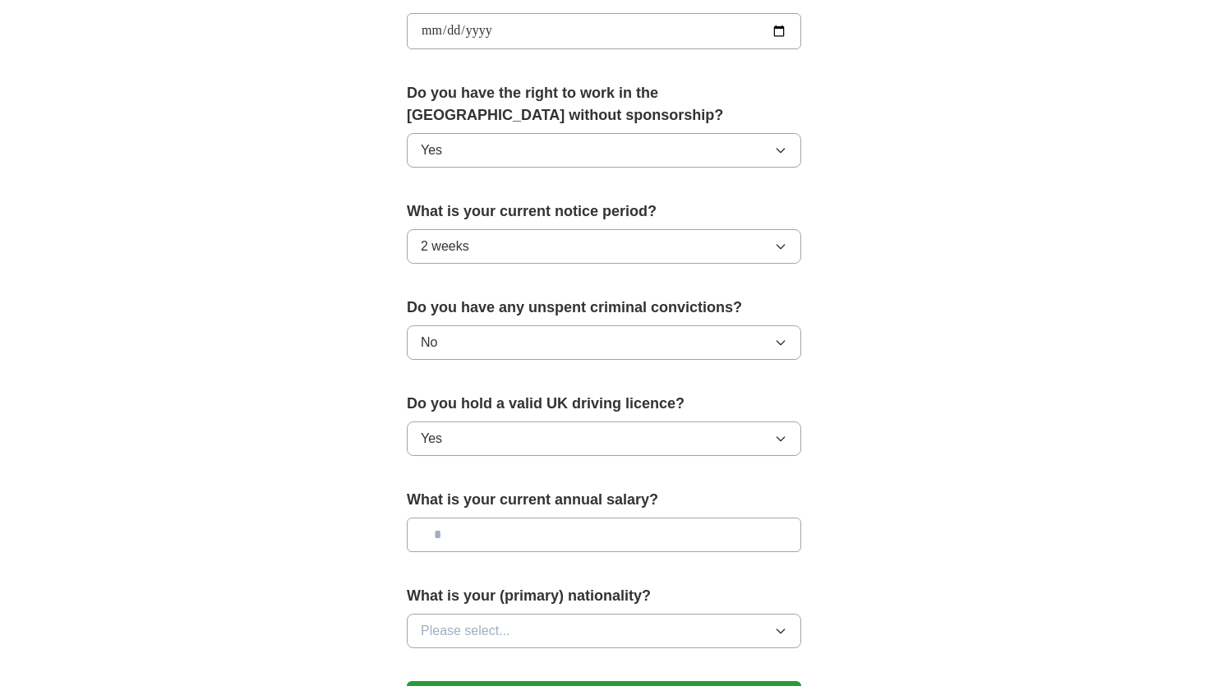
scroll to position [793, 0]
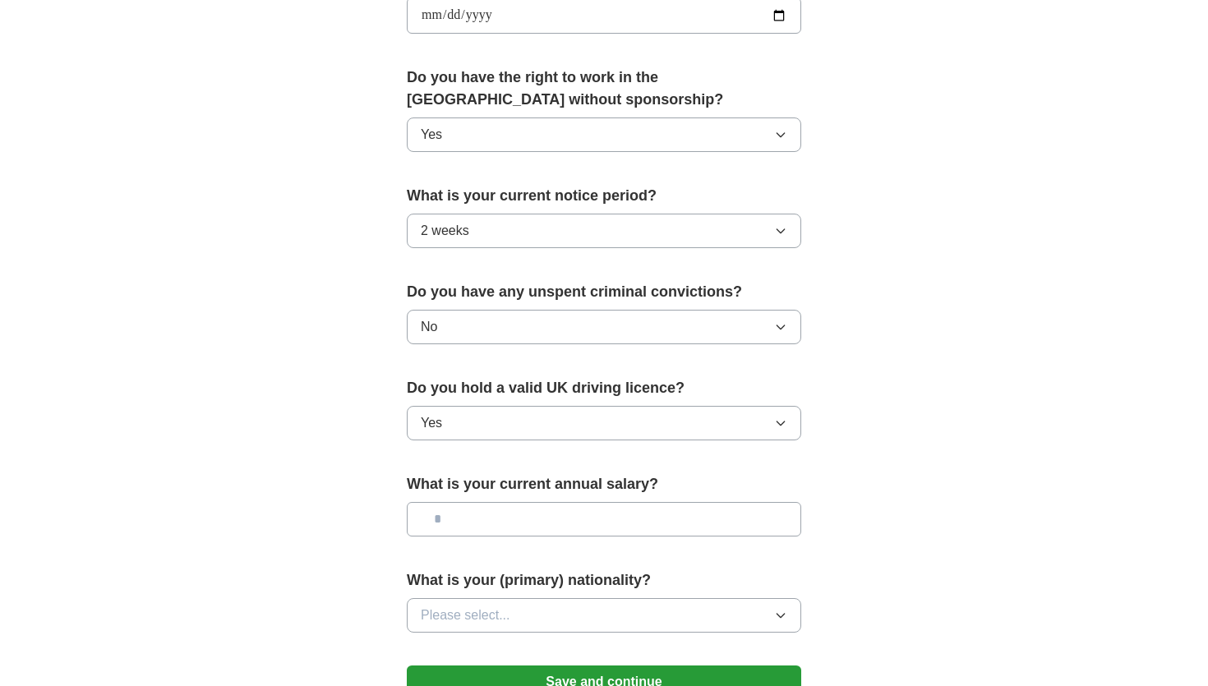
click at [507, 529] on input "text" at bounding box center [604, 519] width 395 height 35
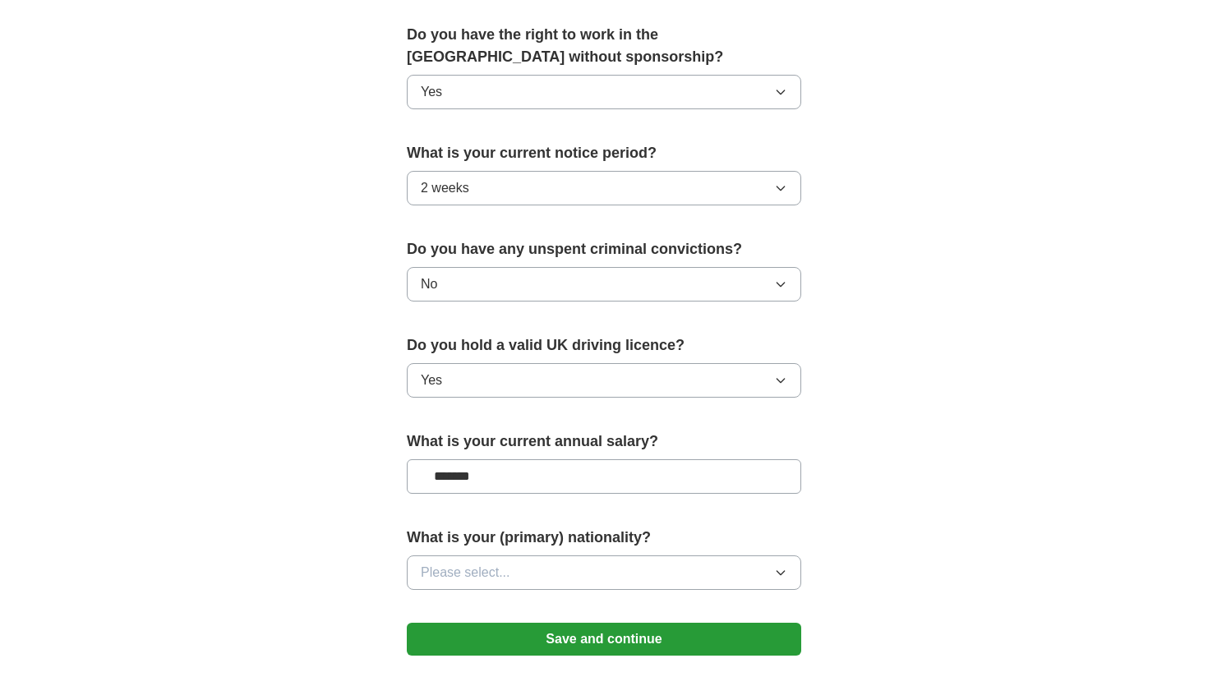
scroll to position [915, 0]
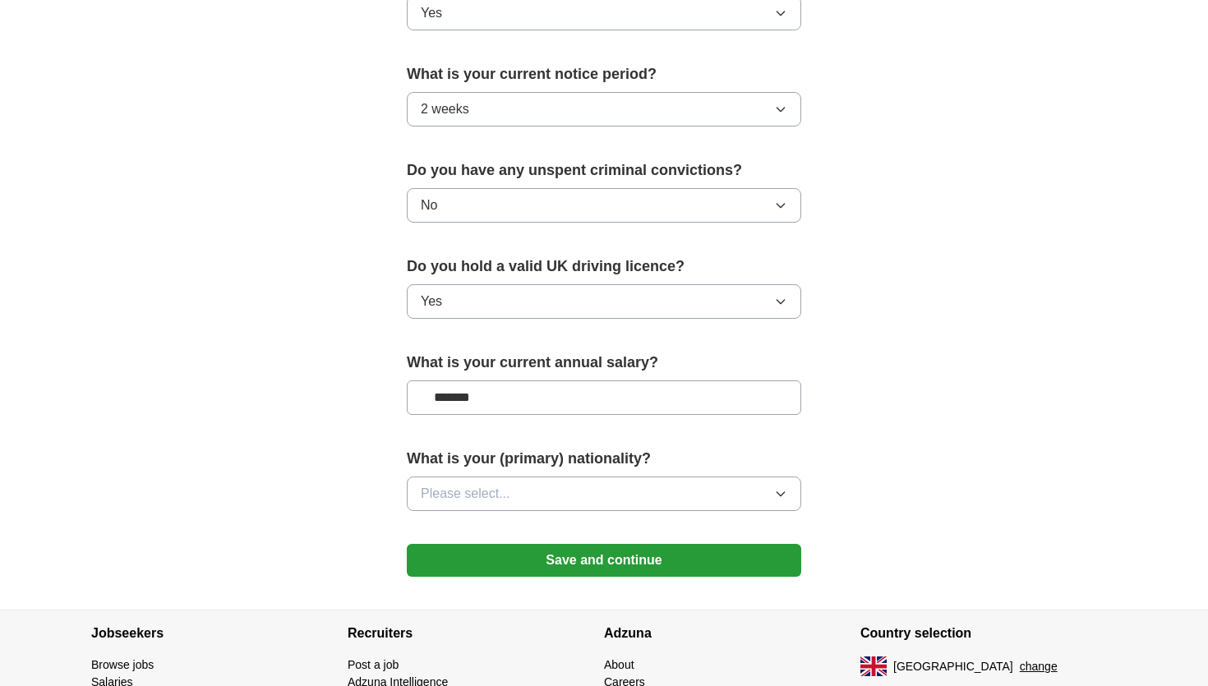
type input "*******"
click at [540, 478] on button "Please select..." at bounding box center [604, 494] width 395 height 35
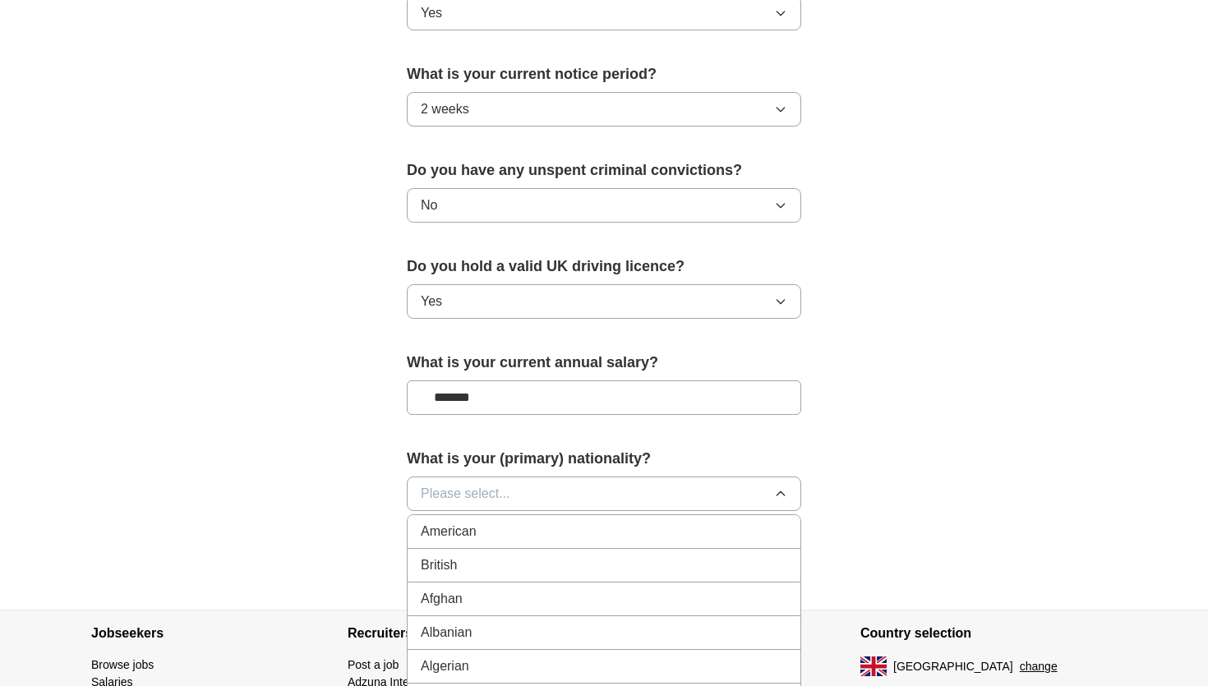
click at [526, 487] on button "Please select..." at bounding box center [604, 494] width 395 height 35
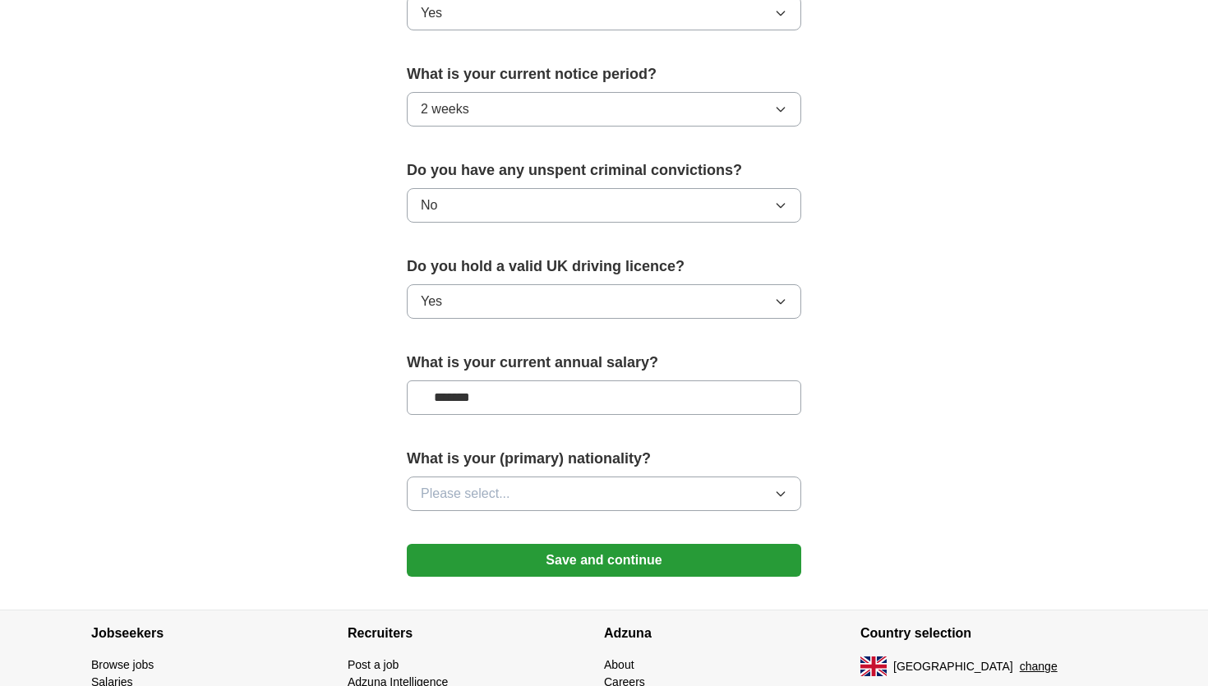
click at [526, 487] on button "Please select..." at bounding box center [604, 494] width 395 height 35
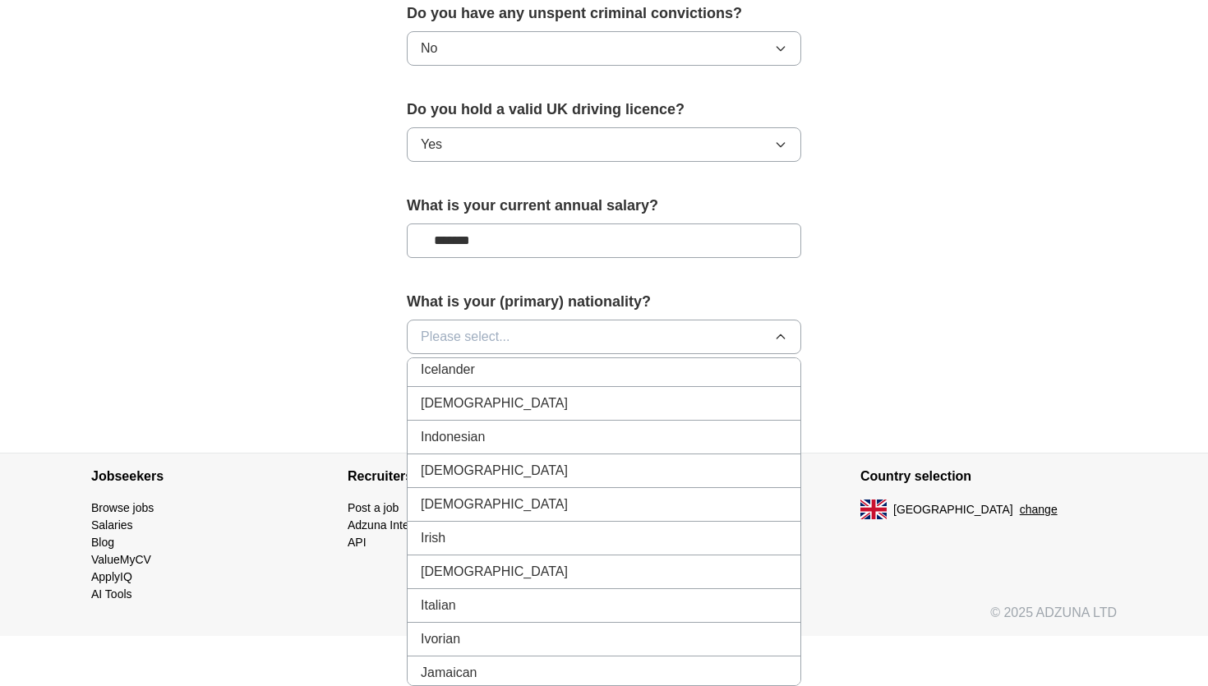
scroll to position [2667, 0]
click at [489, 399] on div "[DEMOGRAPHIC_DATA]" at bounding box center [604, 405] width 367 height 20
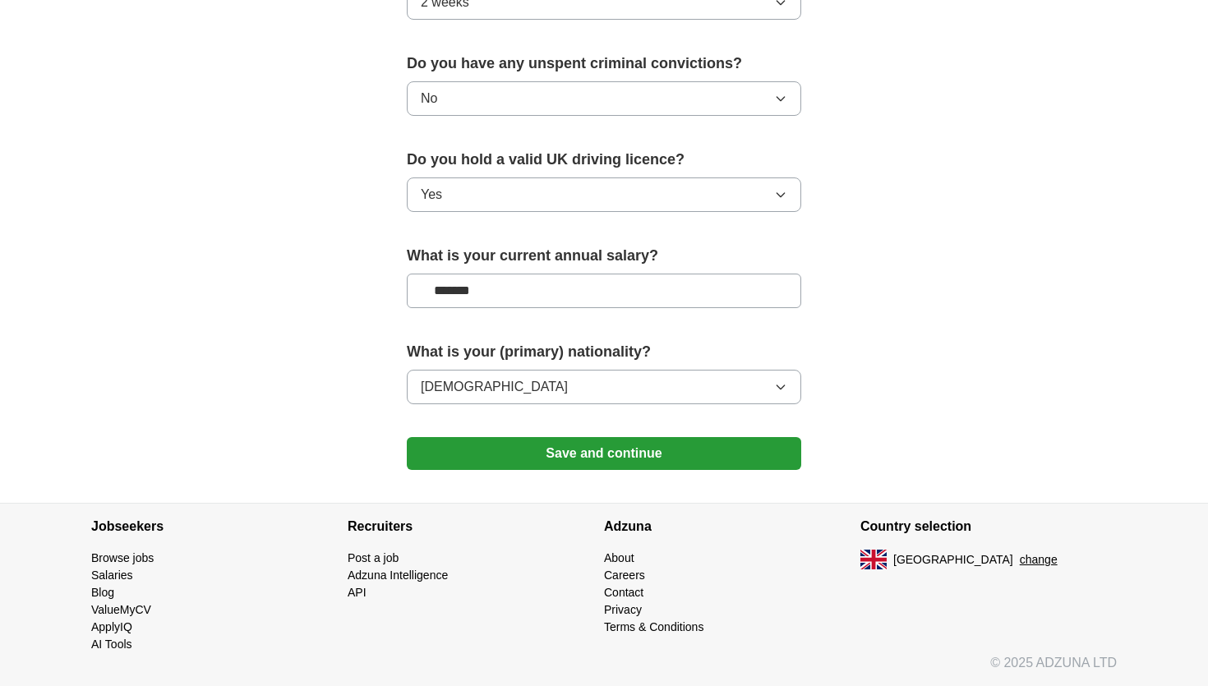
scroll to position [1022, 0]
click at [514, 455] on button "Save and continue" at bounding box center [604, 453] width 395 height 33
